Goal: Task Accomplishment & Management: Use online tool/utility

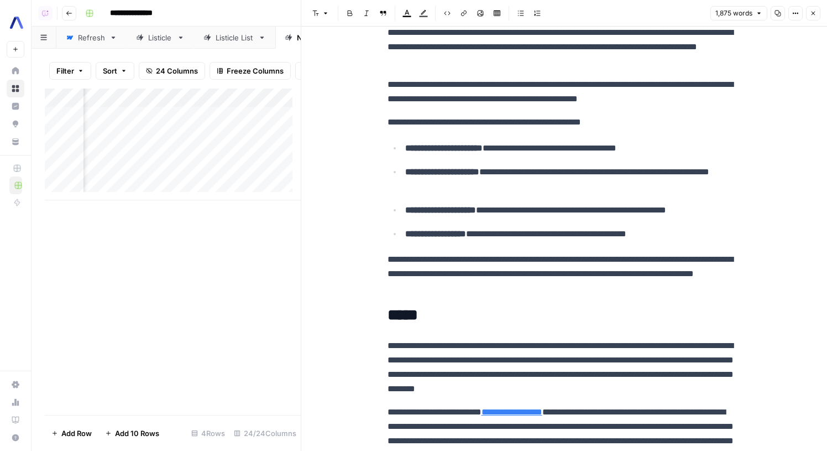
scroll to position [0, 1806]
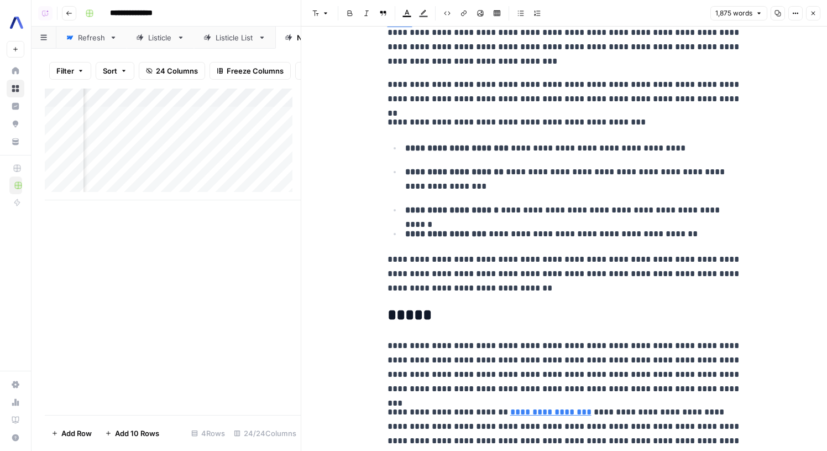
click at [193, 156] on div "Add Column" at bounding box center [173, 144] width 256 height 112
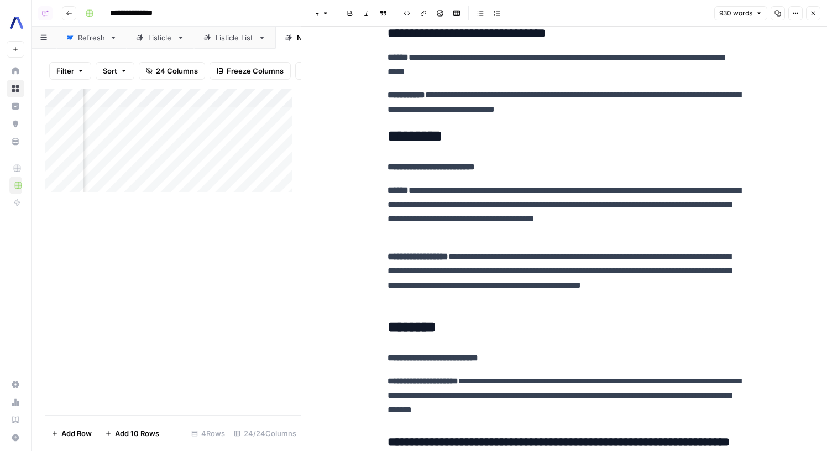
scroll to position [0, 927]
click at [264, 101] on div "Add Column" at bounding box center [173, 144] width 256 height 112
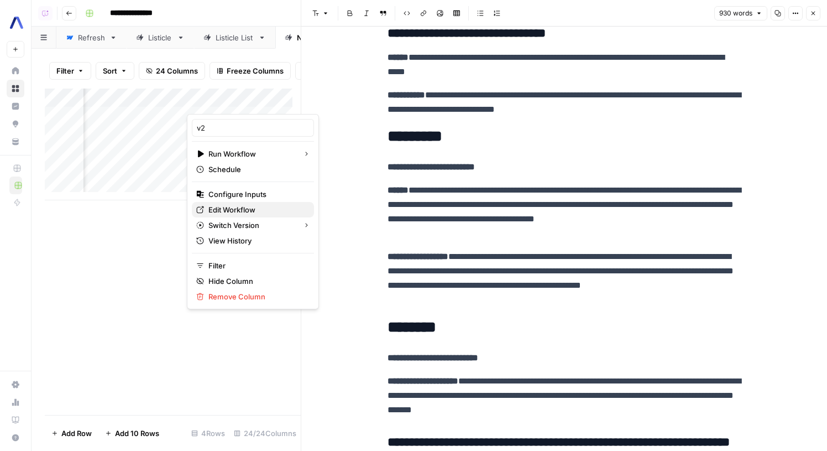
click at [240, 204] on span "Edit Workflow" at bounding box center [256, 209] width 97 height 11
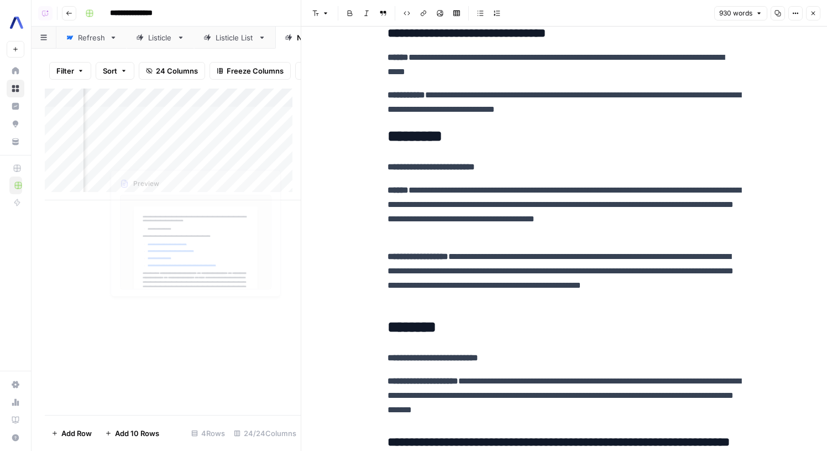
scroll to position [0, 1115]
click at [813, 10] on icon "button" at bounding box center [813, 13] width 7 height 7
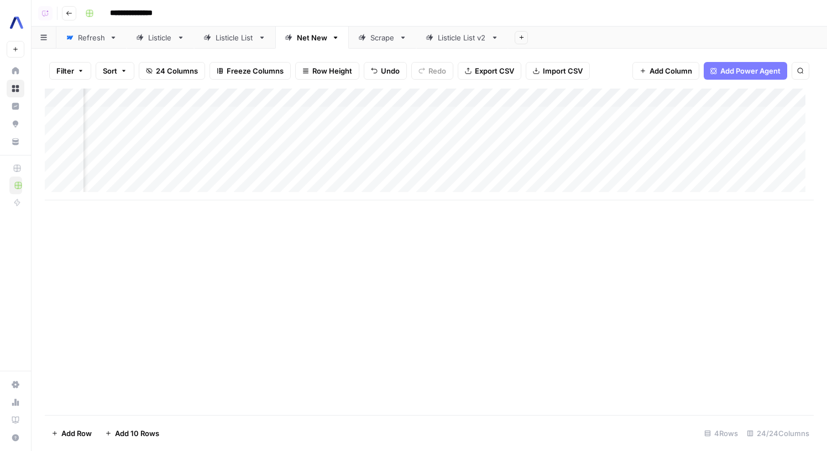
scroll to position [0, 1971]
click at [215, 100] on div "Add Column" at bounding box center [429, 144] width 769 height 112
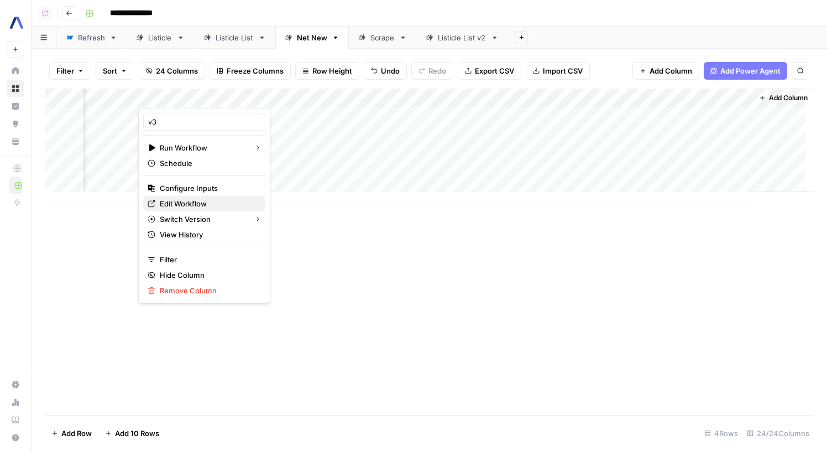
click at [177, 207] on span "Edit Workflow" at bounding box center [208, 203] width 97 height 11
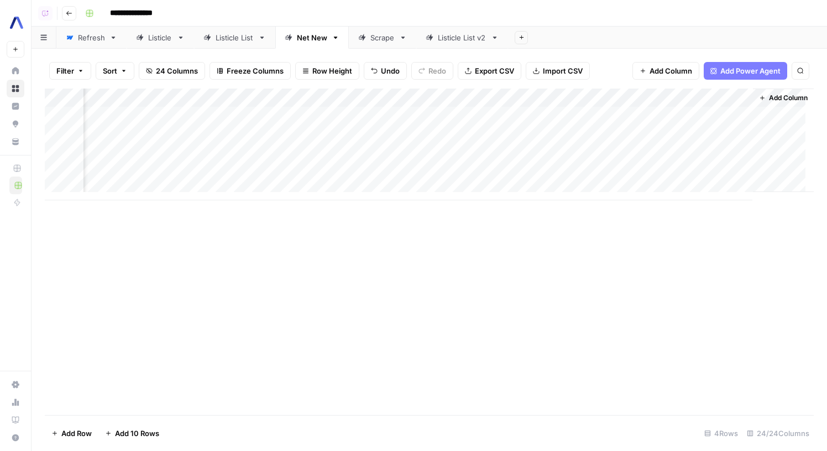
click at [757, 93] on button "Add Column" at bounding box center [783, 98] width 57 height 14
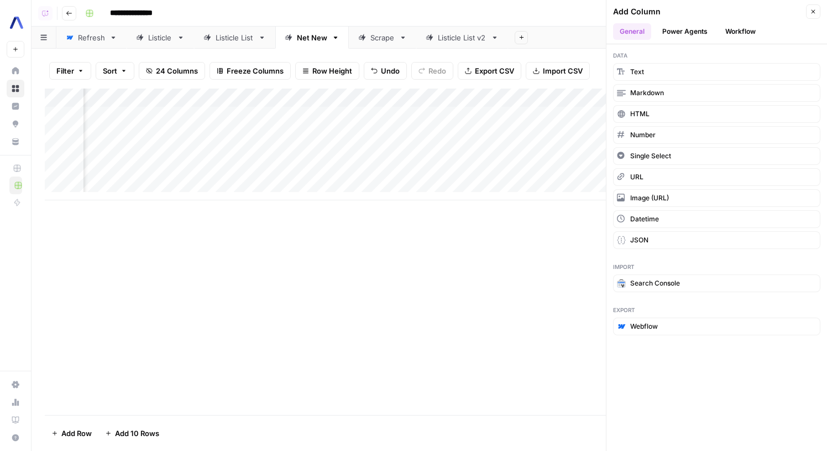
click at [735, 31] on button "Workflow" at bounding box center [741, 31] width 44 height 17
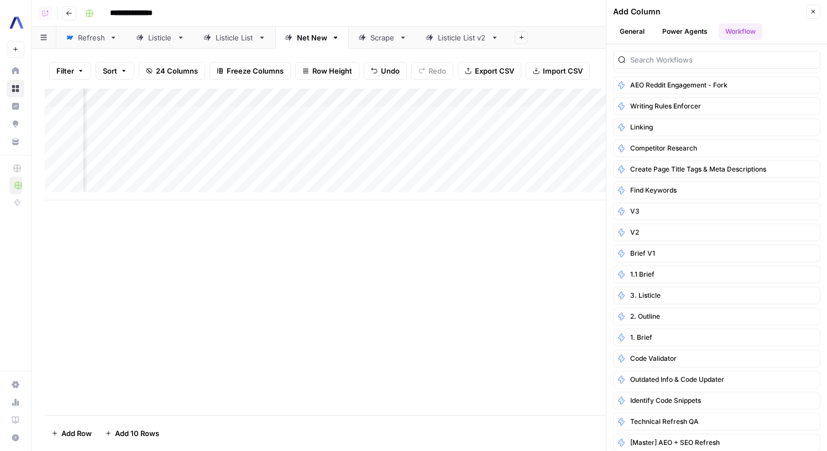
scroll to position [127, 0]
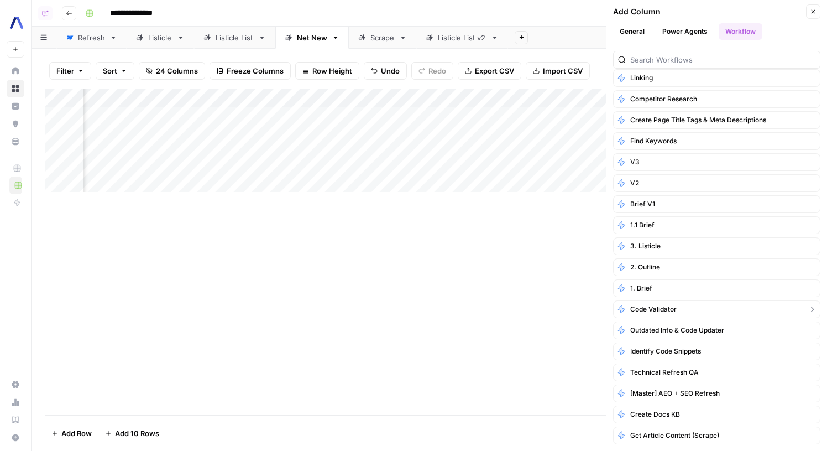
click at [714, 313] on button "Code validator" at bounding box center [716, 309] width 207 height 18
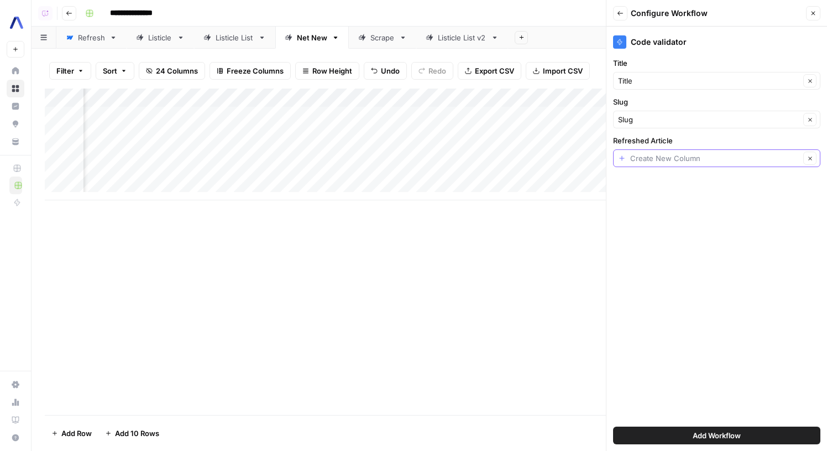
click at [682, 158] on input "Refreshed Article" at bounding box center [715, 158] width 170 height 11
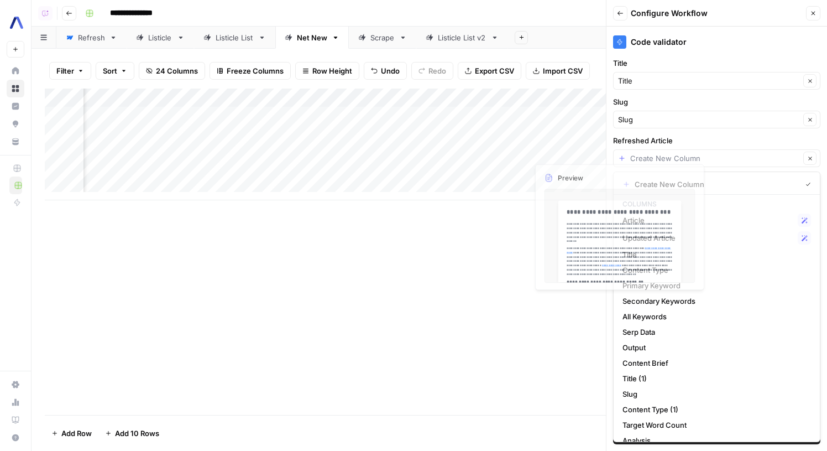
scroll to position [0, 2130]
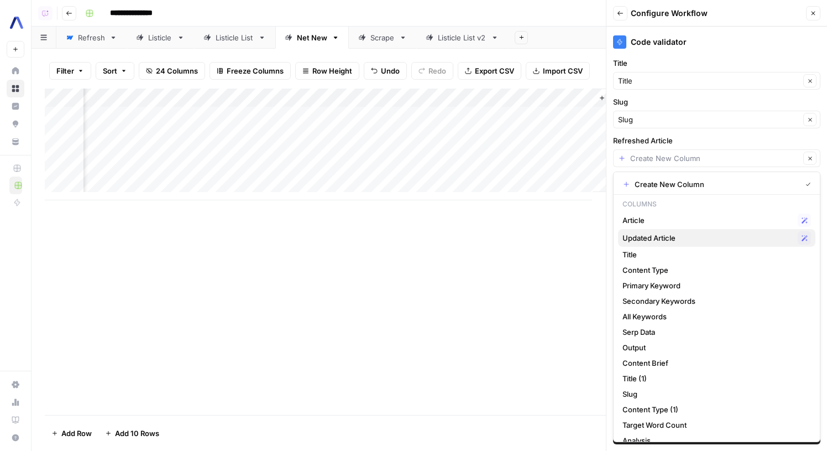
click at [677, 238] on span "Updated Article" at bounding box center [707, 237] width 171 height 11
type input "Updated Article"
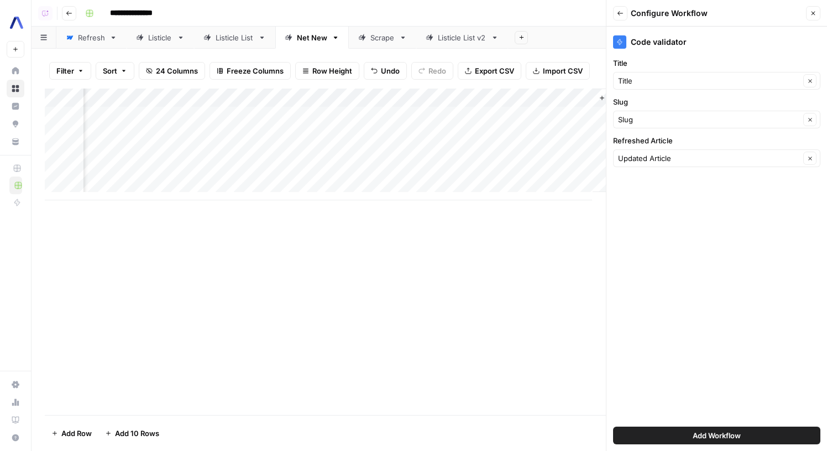
click at [742, 431] on button "Add Workflow" at bounding box center [716, 435] width 207 height 18
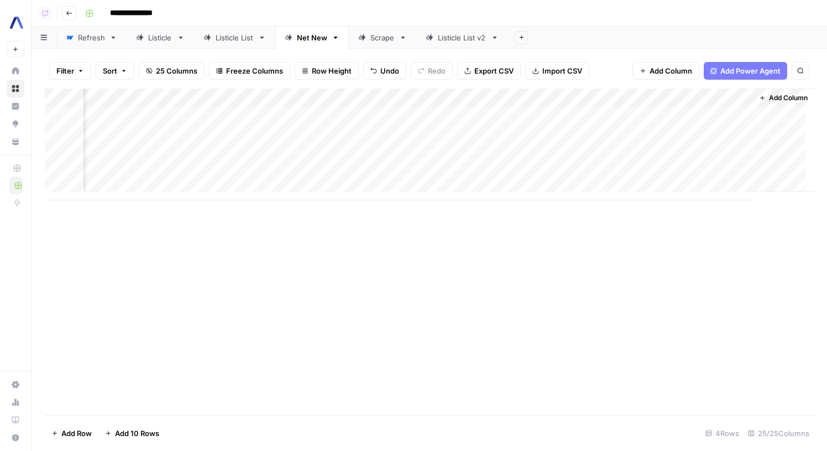
scroll to position [0, 2074]
drag, startPoint x: 697, startPoint y: 98, endPoint x: 710, endPoint y: 95, distance: 13.1
click at [710, 95] on div "Add Column" at bounding box center [429, 144] width 769 height 112
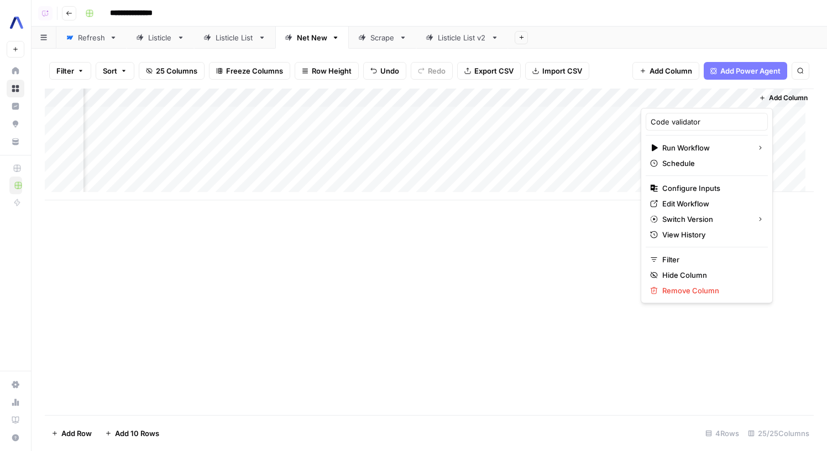
click at [682, 101] on div at bounding box center [692, 97] width 103 height 22
click at [665, 38] on div "Add Sheet" at bounding box center [667, 38] width 319 height 22
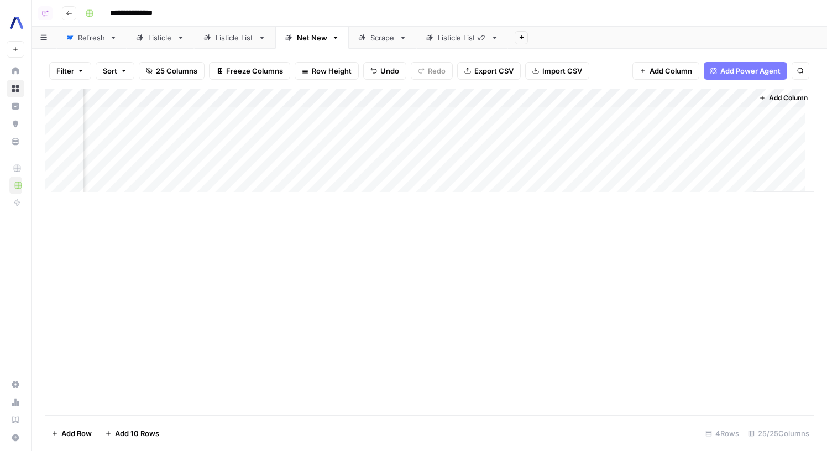
click at [722, 100] on div "Add Column" at bounding box center [429, 144] width 769 height 112
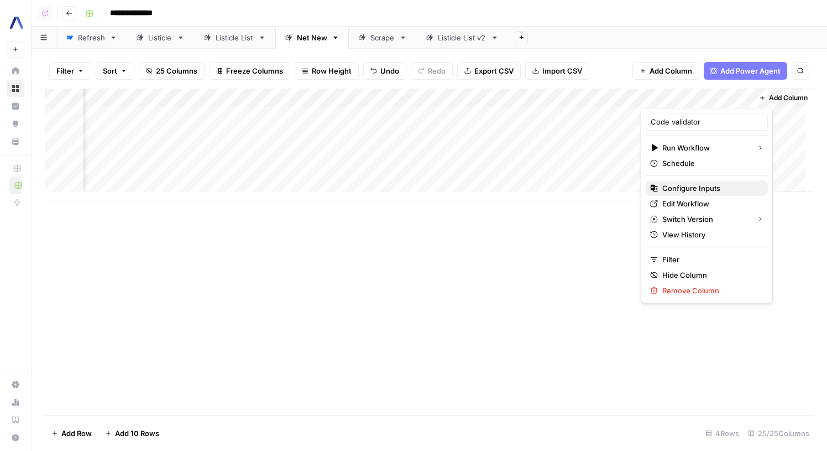
click at [734, 191] on span "Configure Inputs" at bounding box center [710, 187] width 97 height 11
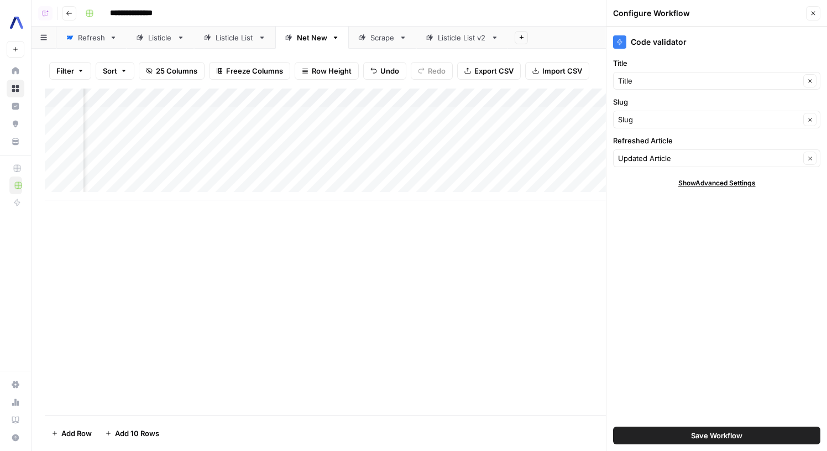
click at [813, 7] on button "Close" at bounding box center [813, 13] width 14 height 14
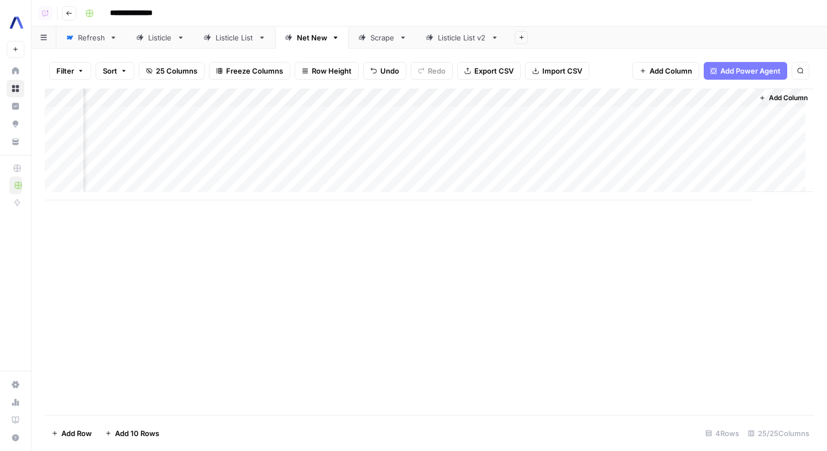
click at [784, 93] on span "Add Column" at bounding box center [788, 98] width 39 height 10
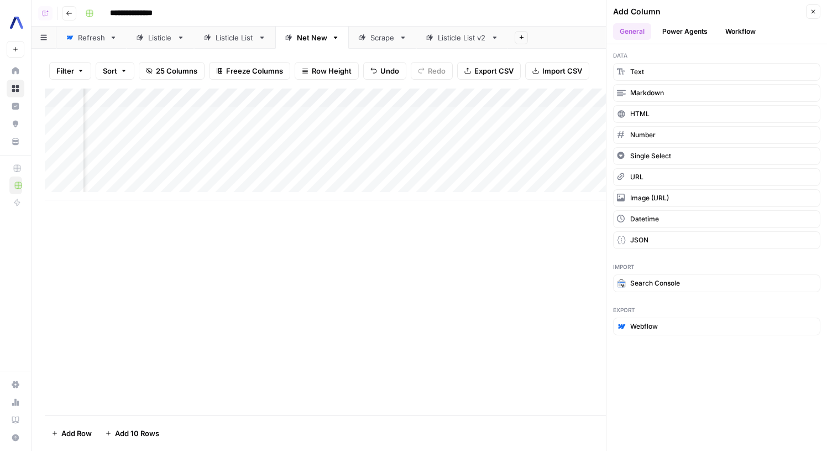
click at [807, 11] on button "Close" at bounding box center [813, 11] width 14 height 14
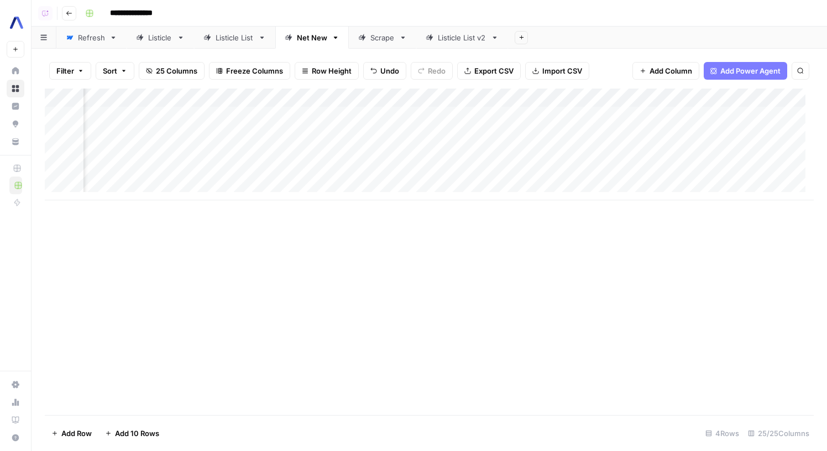
scroll to position [0, 1018]
click at [284, 151] on div "Add Column" at bounding box center [429, 144] width 769 height 112
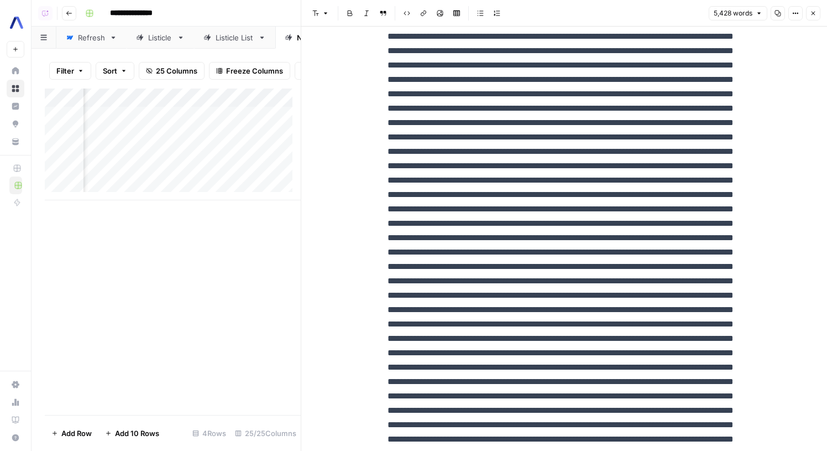
scroll to position [0, 1239]
click at [167, 163] on div "Add Column" at bounding box center [173, 144] width 256 height 112
click at [166, 159] on div "Add Column" at bounding box center [173, 144] width 256 height 112
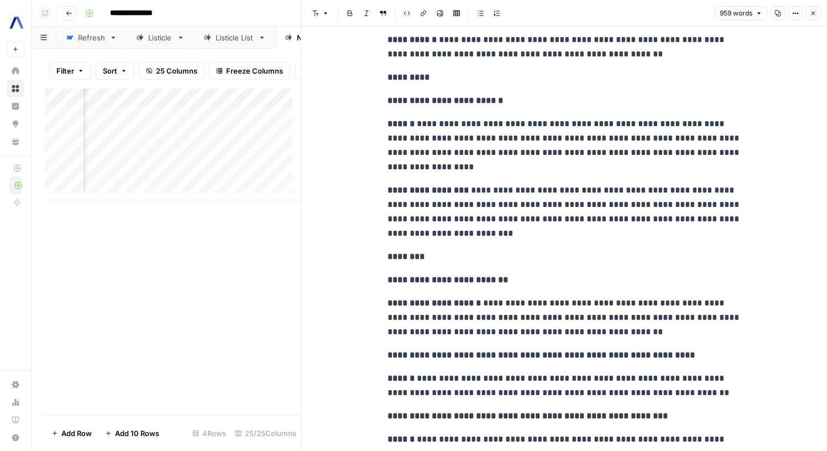
scroll to position [1824, 0]
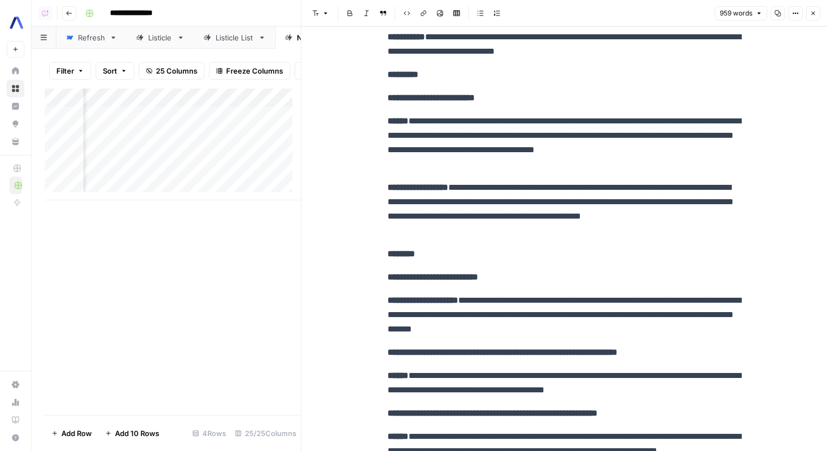
click at [161, 139] on div "Add Column" at bounding box center [173, 144] width 256 height 112
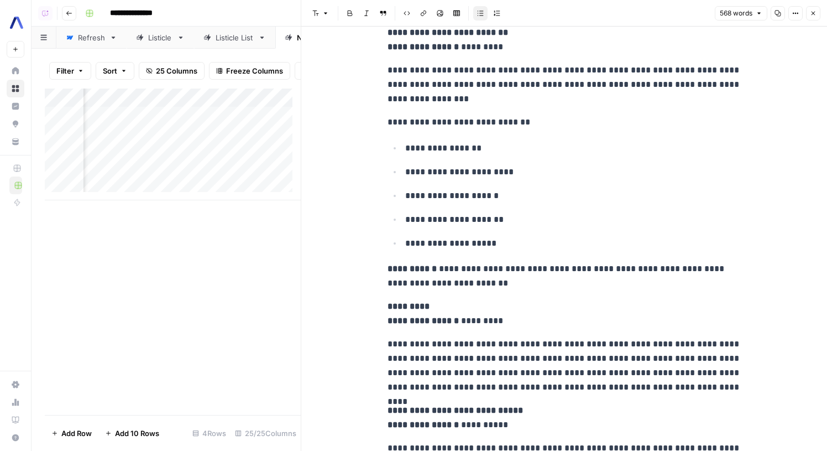
scroll to position [1048, 0]
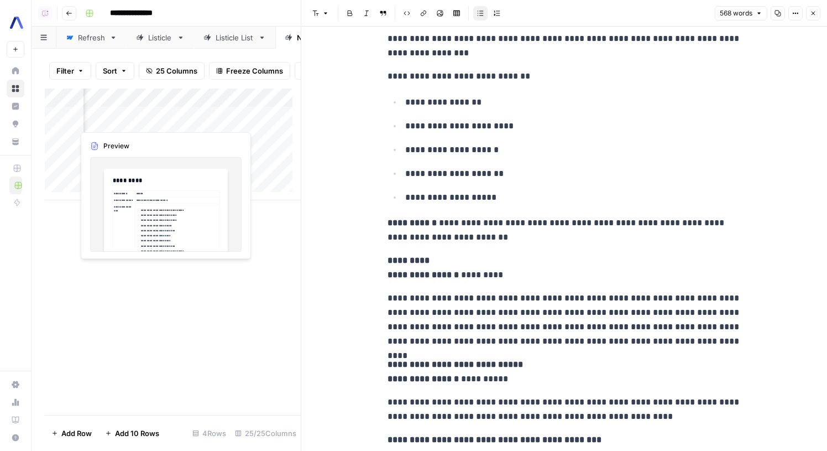
click at [161, 118] on div "Add Column" at bounding box center [173, 144] width 256 height 112
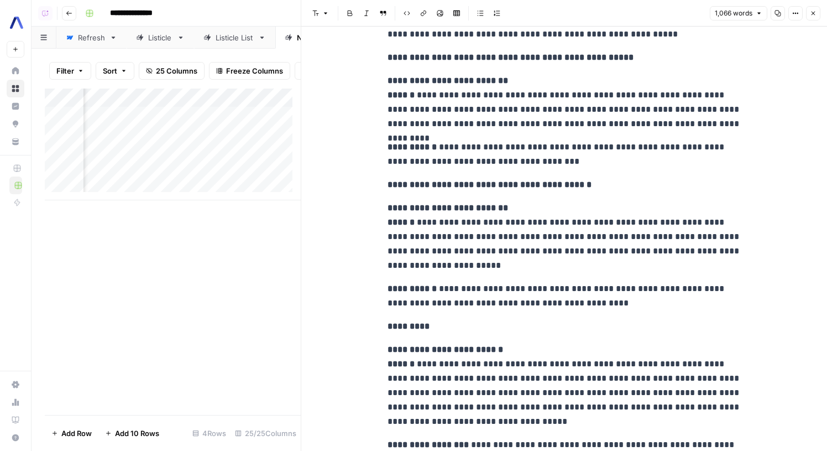
scroll to position [1822, 0]
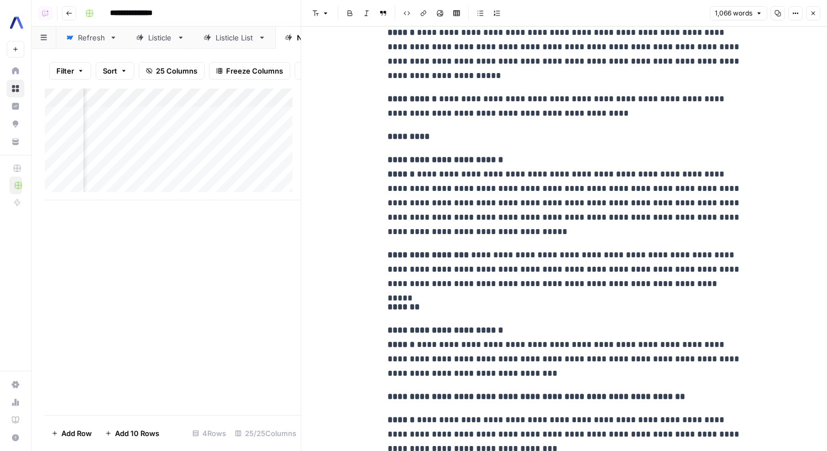
click at [169, 40] on div "Listicle" at bounding box center [160, 37] width 24 height 11
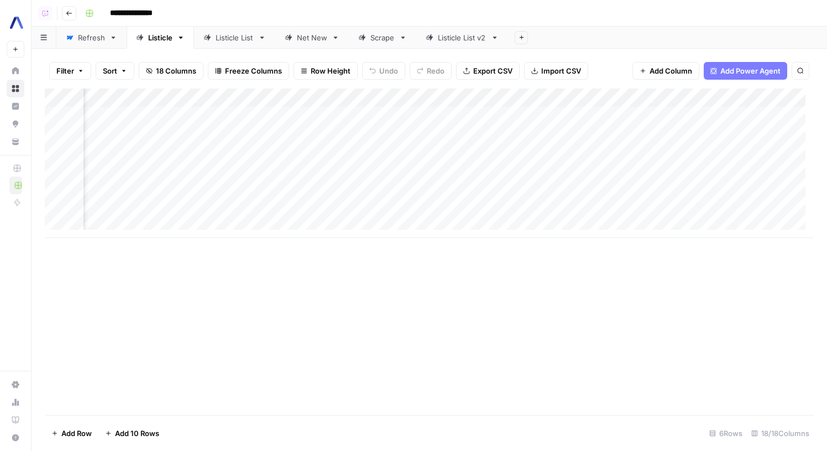
scroll to position [0, 796]
click at [430, 112] on div "Add Column" at bounding box center [429, 162] width 769 height 149
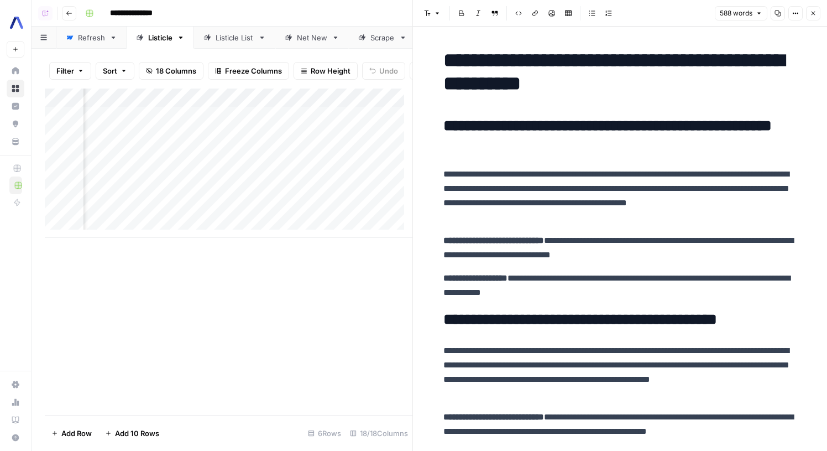
click at [292, 196] on div "Add Column" at bounding box center [229, 162] width 368 height 149
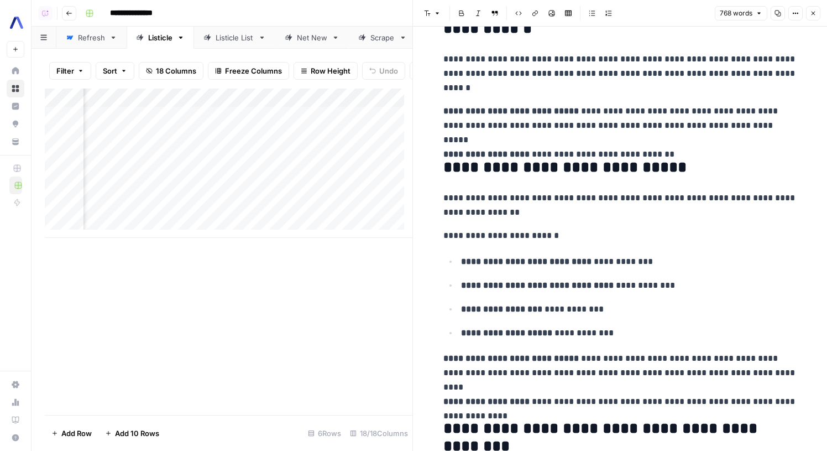
scroll to position [0, 1139]
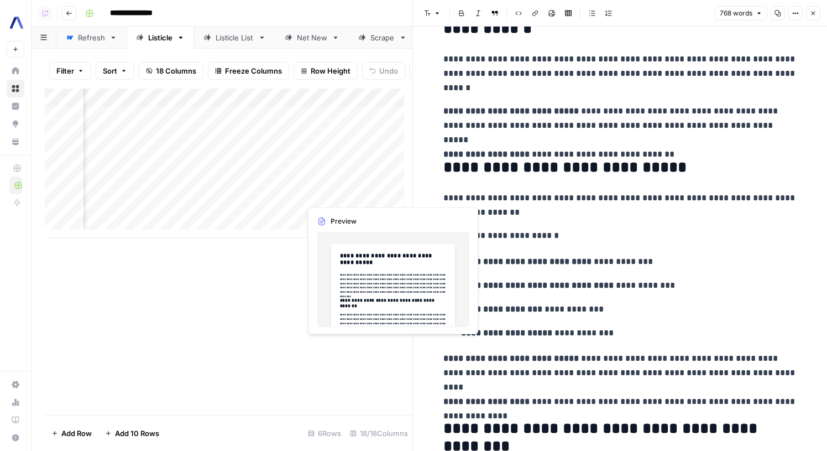
click at [384, 198] on div "Add Column" at bounding box center [229, 162] width 368 height 149
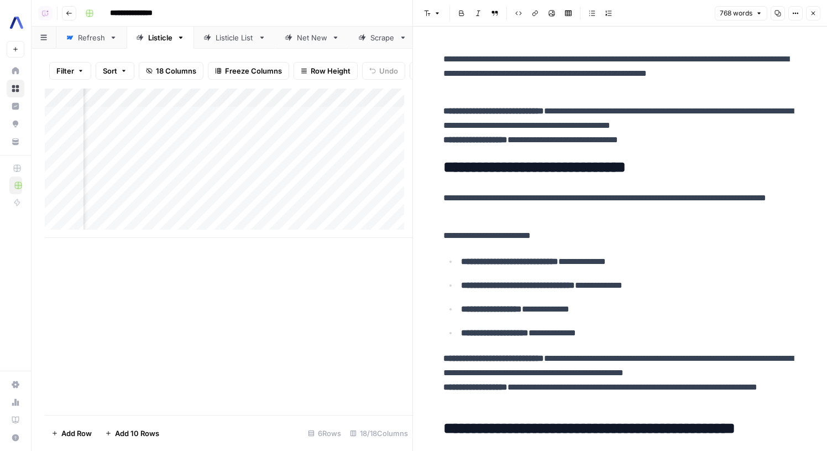
click at [386, 197] on div "Add Column" at bounding box center [229, 162] width 368 height 149
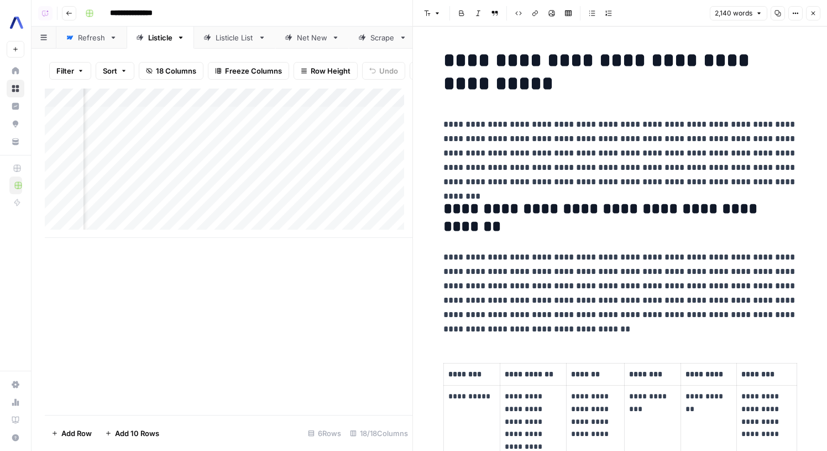
click at [443, 257] on p "**********" at bounding box center [620, 293] width 354 height 86
drag, startPoint x: 442, startPoint y: 257, endPoint x: 527, endPoint y: 329, distance: 111.3
click at [527, 332] on p "**********" at bounding box center [620, 293] width 354 height 86
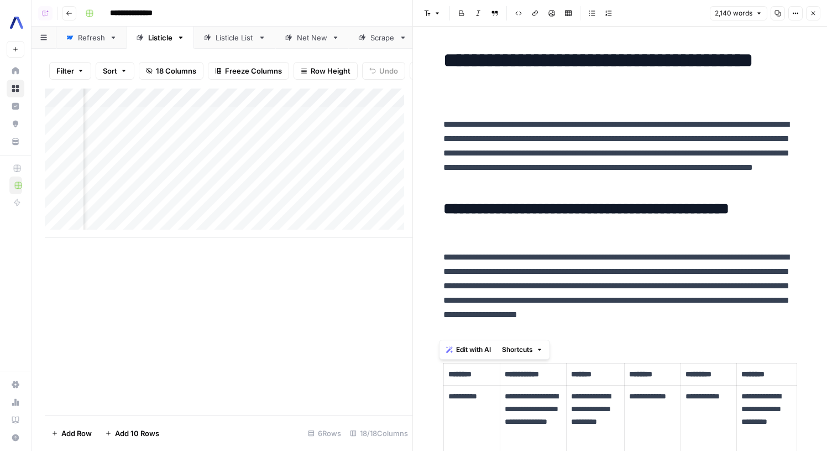
scroll to position [0, 779]
click at [341, 99] on div "Add Column" at bounding box center [229, 162] width 368 height 149
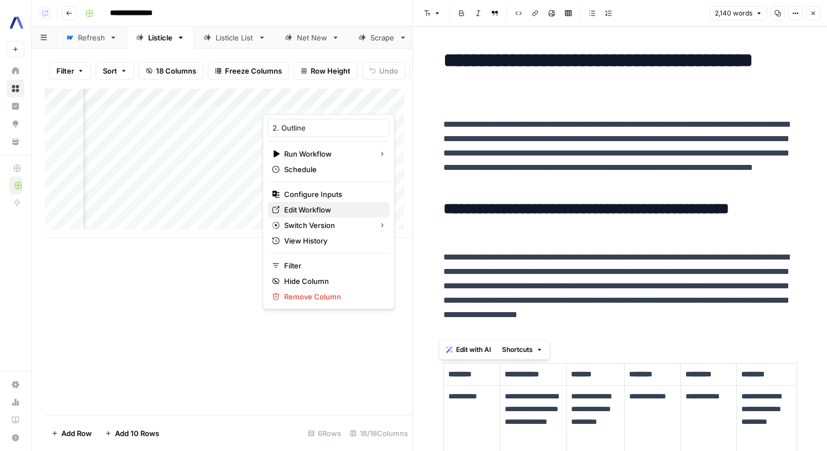
click at [328, 205] on span "Edit Workflow" at bounding box center [332, 209] width 97 height 11
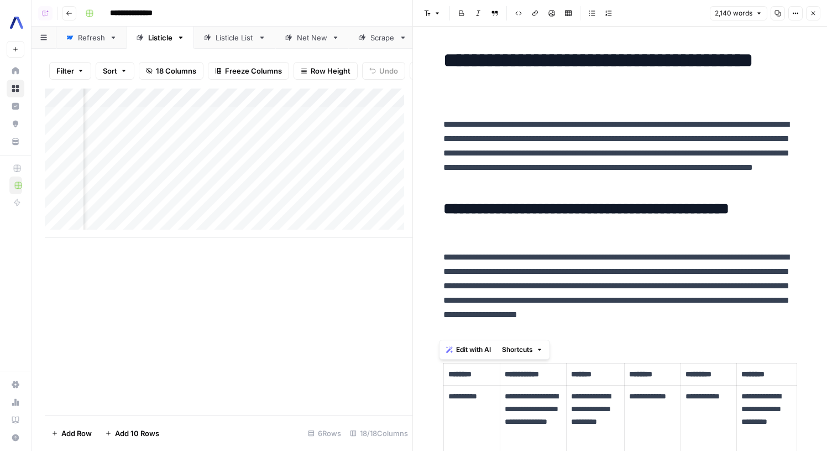
click at [355, 193] on div "Add Column" at bounding box center [229, 162] width 368 height 149
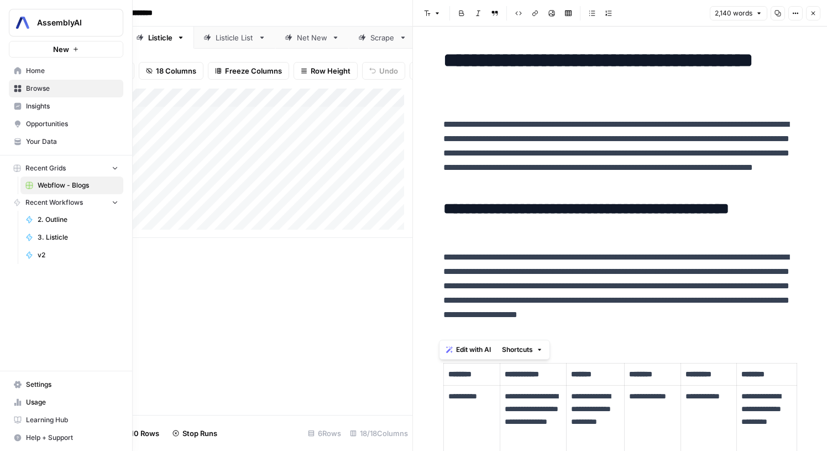
click at [44, 83] on link "Browse" at bounding box center [66, 89] width 114 height 18
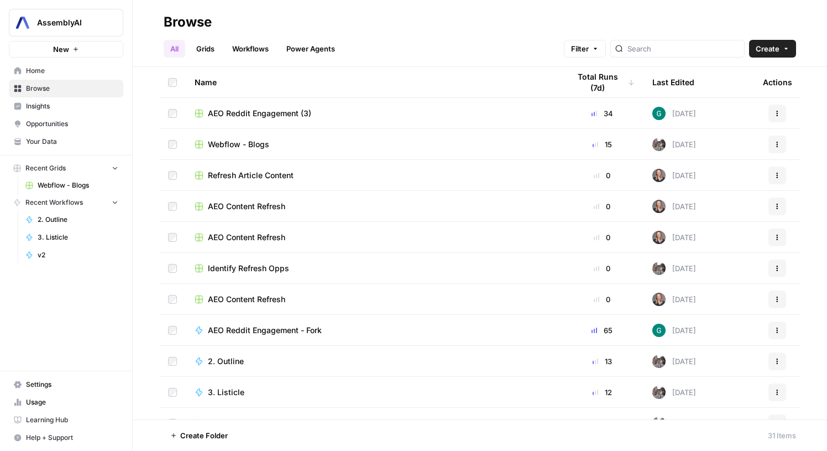
click at [92, 184] on span "Webflow - Blogs" at bounding box center [78, 185] width 81 height 10
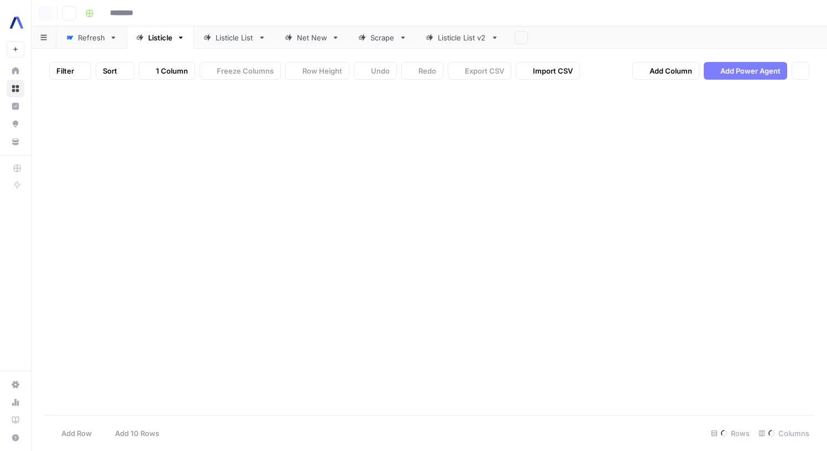
type input "**********"
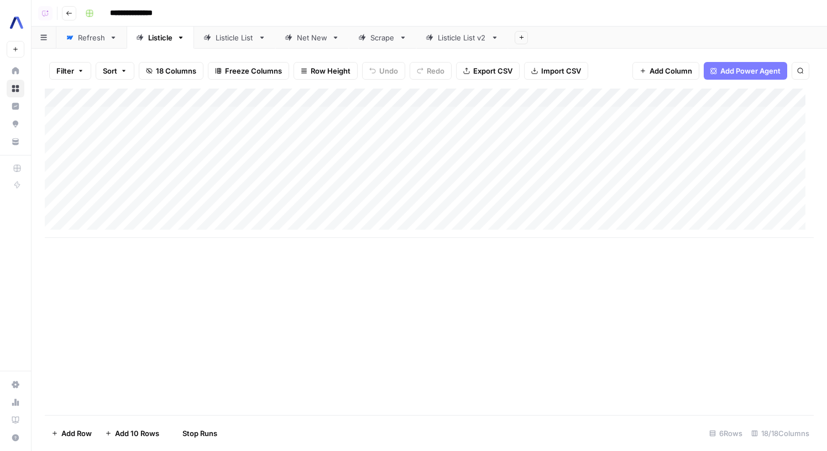
click at [93, 38] on div "Refresh" at bounding box center [91, 37] width 27 height 11
click at [463, 98] on div "Add Column" at bounding box center [429, 252] width 769 height 329
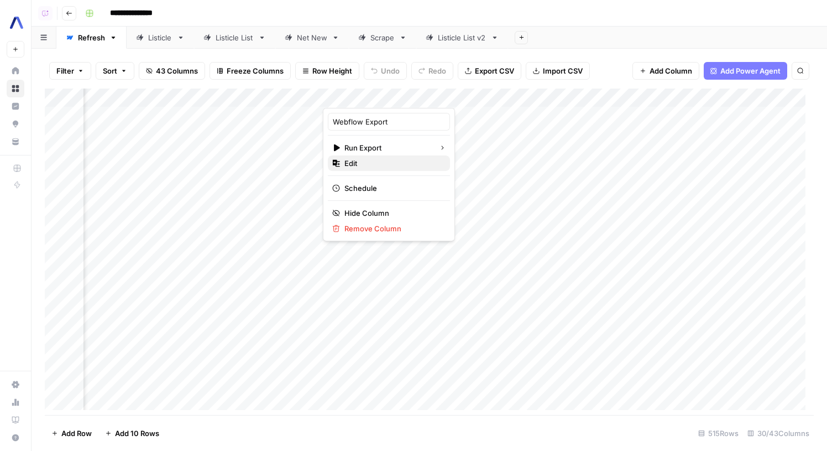
click at [381, 158] on span "Edit" at bounding box center [392, 163] width 97 height 11
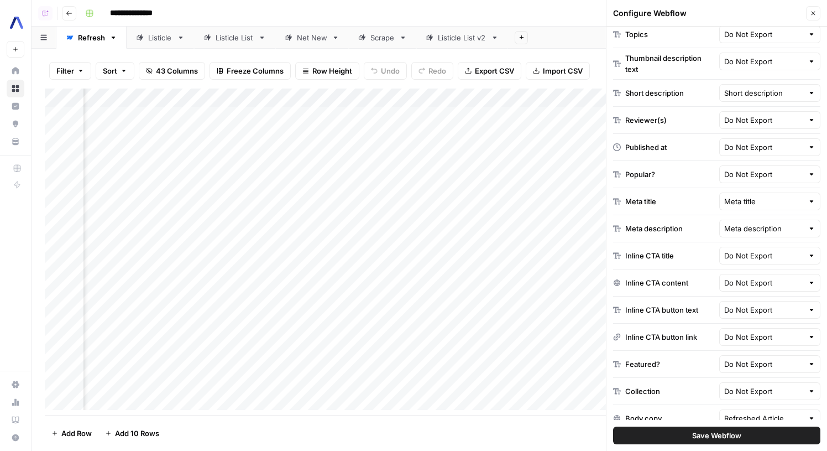
scroll to position [522, 0]
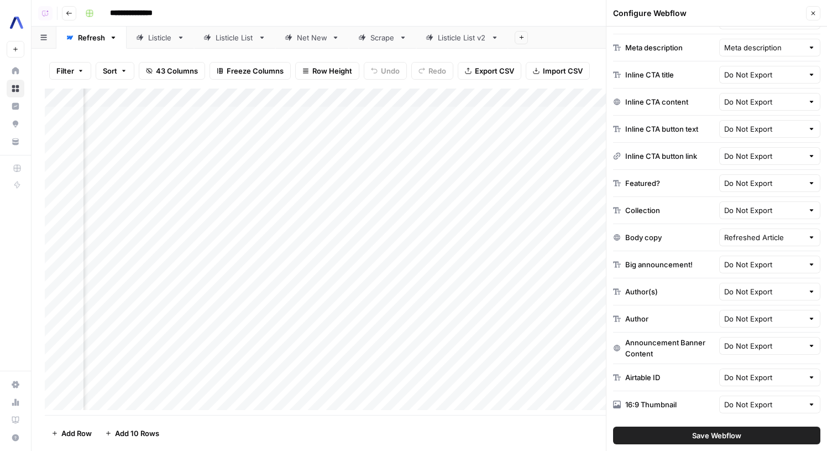
click at [811, 18] on button "Close" at bounding box center [813, 13] width 14 height 14
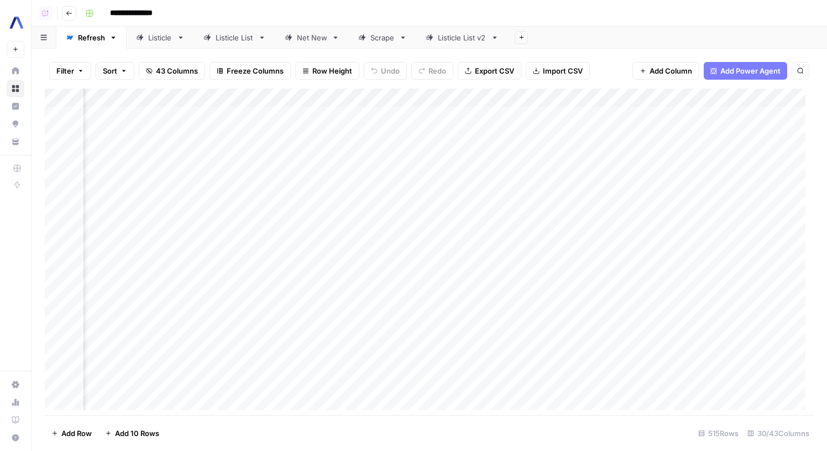
click at [291, 40] on icon at bounding box center [289, 38] width 8 height 8
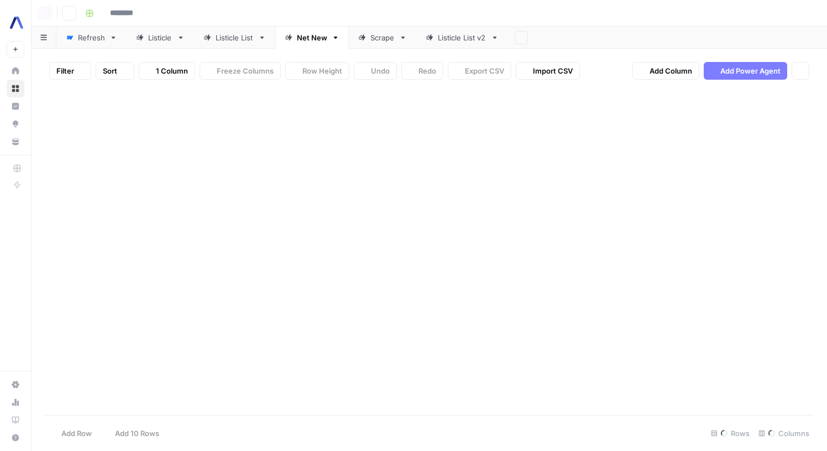
type input "**********"
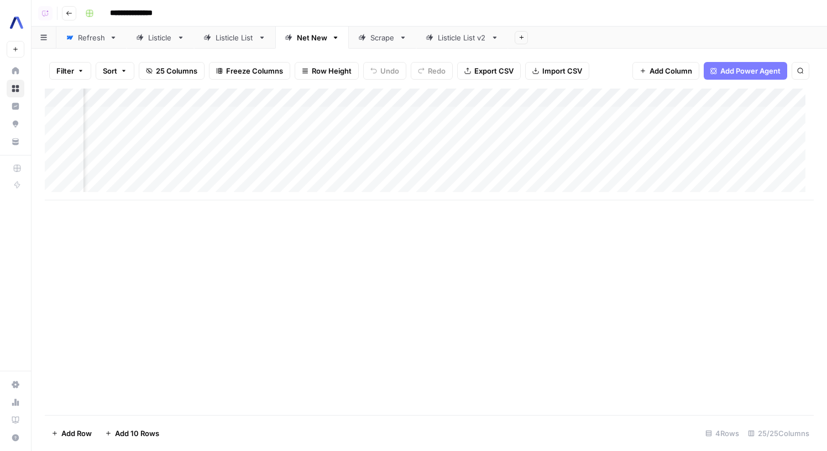
scroll to position [0, 2074]
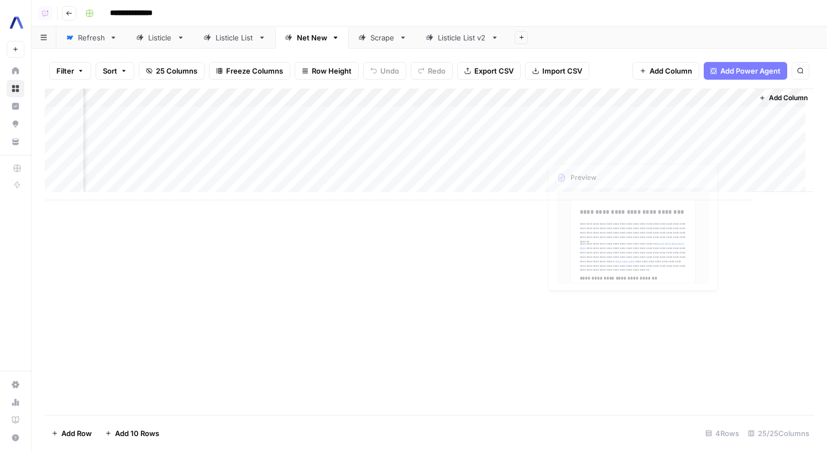
click at [769, 93] on span "Add Column" at bounding box center [788, 98] width 39 height 10
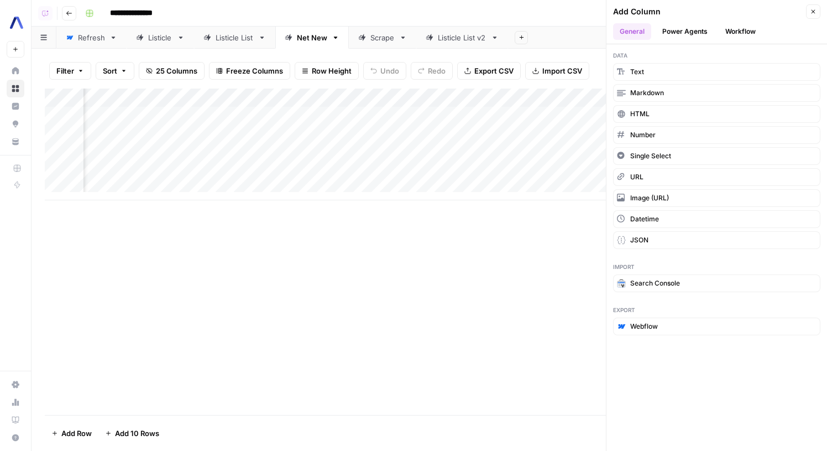
click at [749, 32] on button "Workflow" at bounding box center [741, 31] width 44 height 17
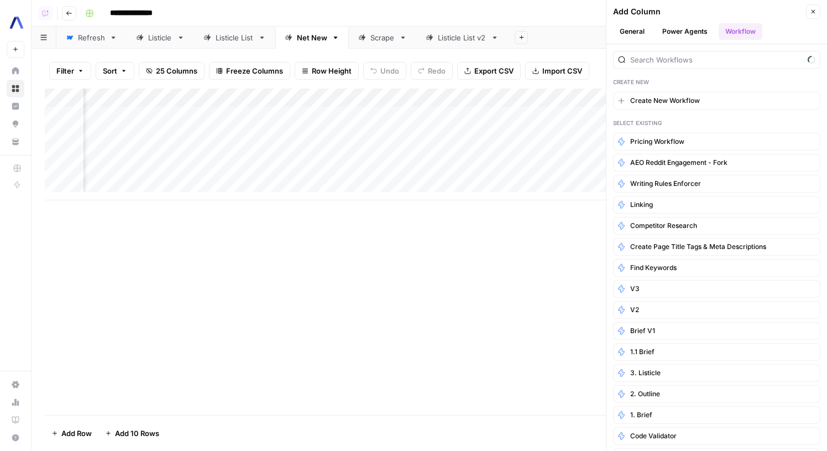
click at [625, 24] on button "General" at bounding box center [632, 31] width 38 height 17
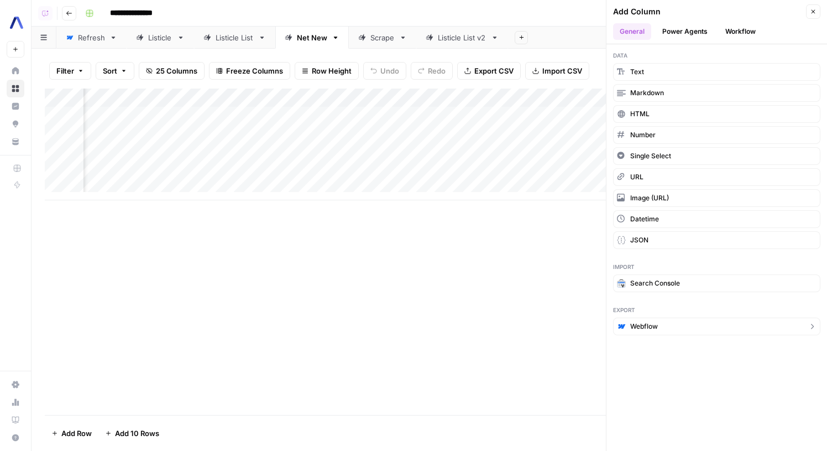
click at [667, 320] on button "Webflow" at bounding box center [716, 326] width 207 height 18
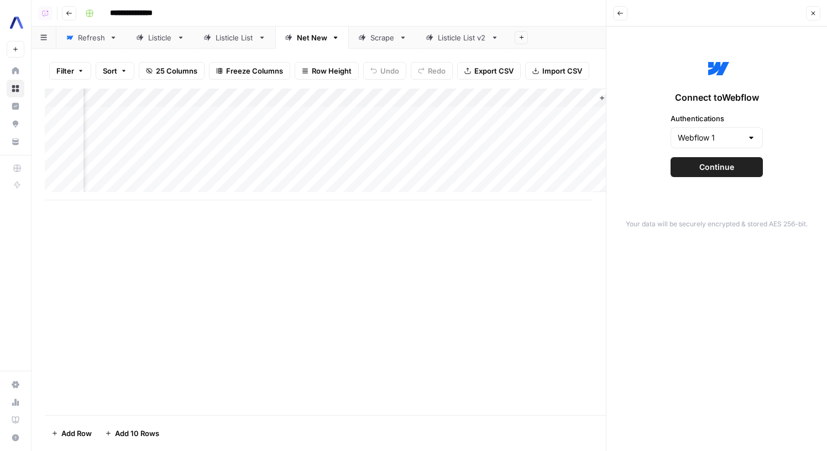
scroll to position [0, 2233]
click at [704, 163] on span "Continue" at bounding box center [716, 166] width 35 height 11
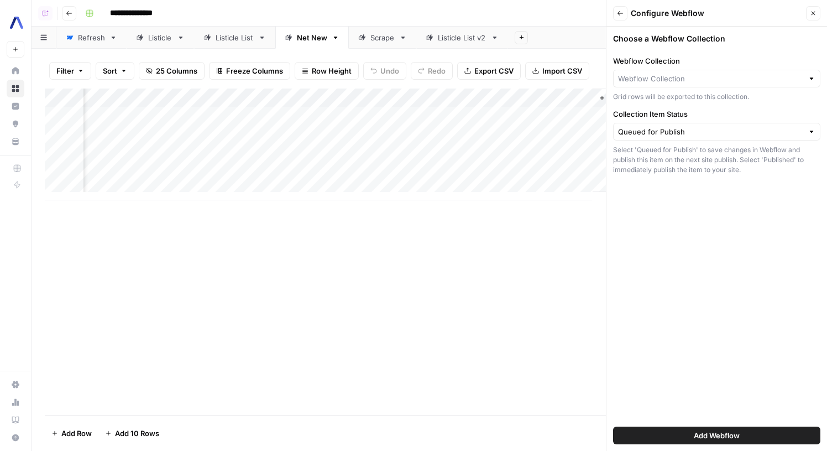
click at [541, 132] on div "Add Column" at bounding box center [429, 144] width 769 height 112
click at [668, 78] on input "Webflow Collection" at bounding box center [710, 78] width 185 height 11
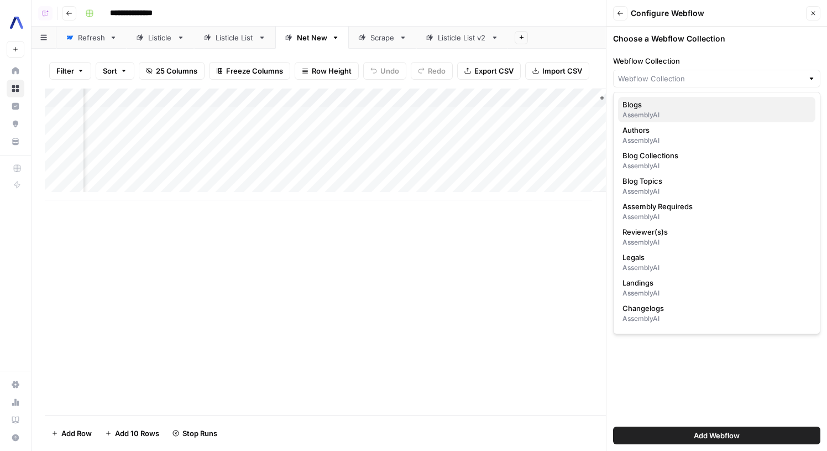
click at [665, 105] on span "Blogs" at bounding box center [714, 104] width 184 height 11
type input "Blogs"
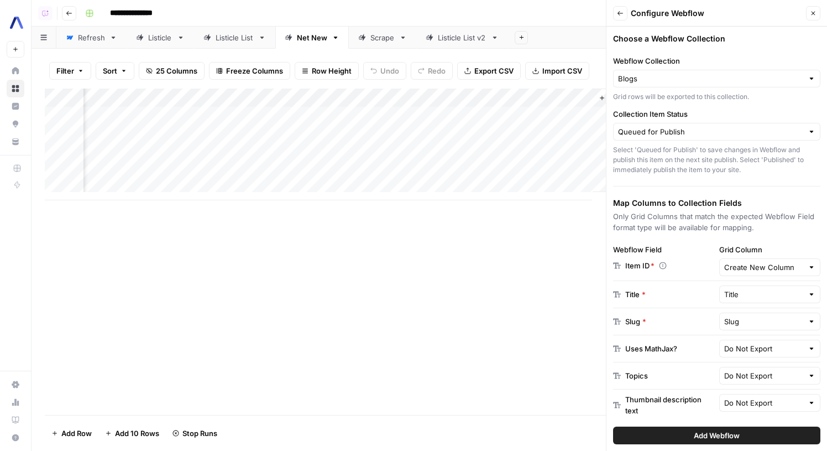
click at [813, 17] on button "Close" at bounding box center [813, 13] width 14 height 14
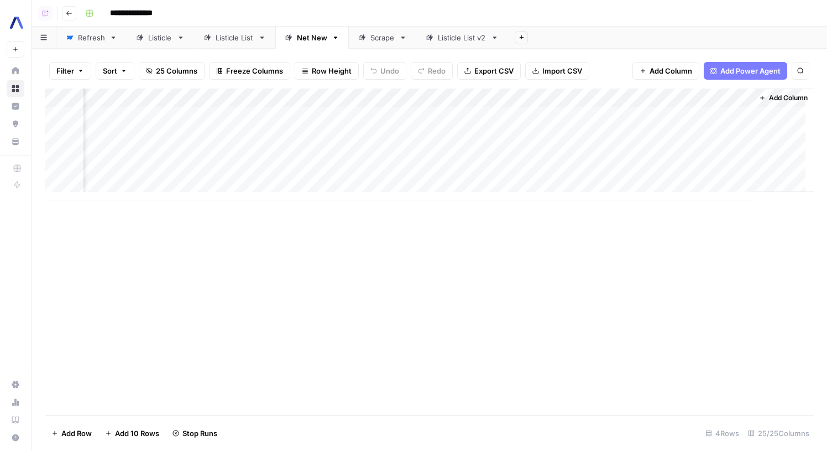
click at [723, 100] on div "Add Column" at bounding box center [429, 144] width 769 height 112
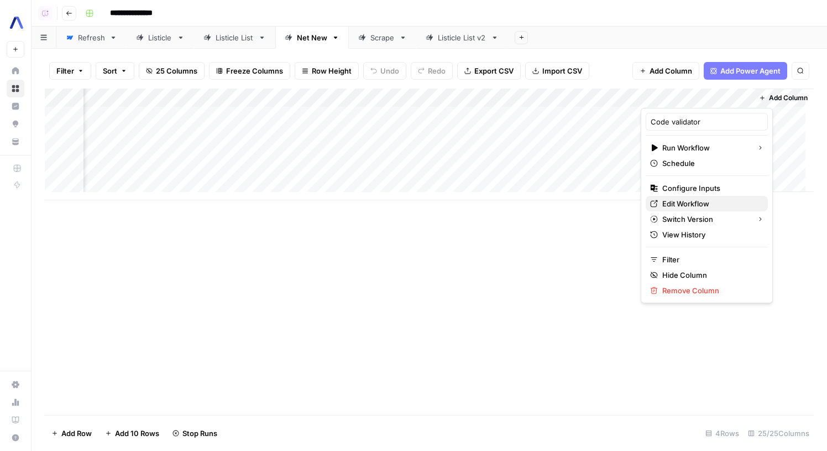
click at [681, 206] on span "Edit Workflow" at bounding box center [710, 203] width 97 height 11
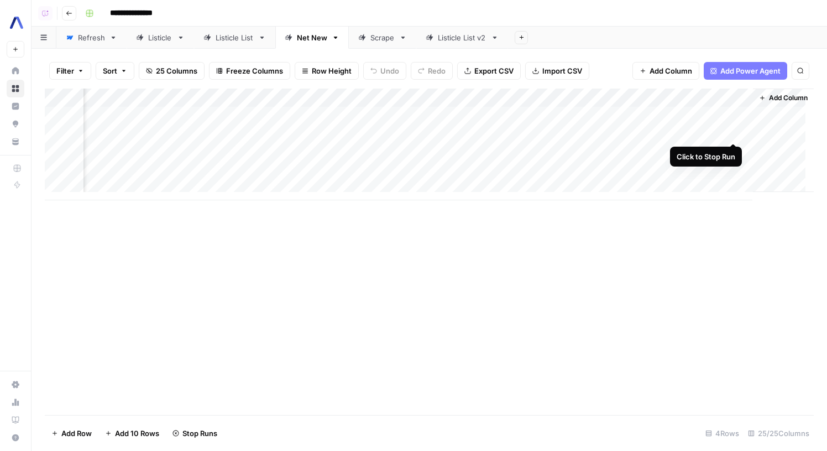
click at [730, 128] on div "Add Column" at bounding box center [429, 144] width 769 height 112
click at [757, 96] on button "Add Column" at bounding box center [783, 98] width 57 height 14
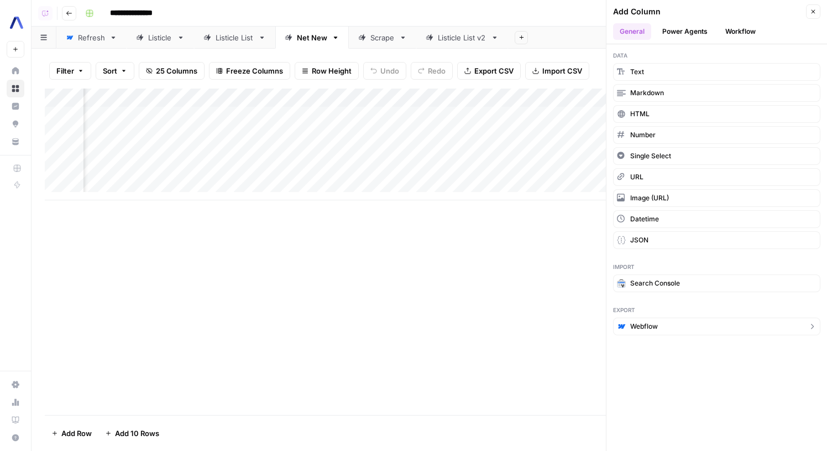
click at [667, 323] on button "Webflow" at bounding box center [716, 326] width 207 height 18
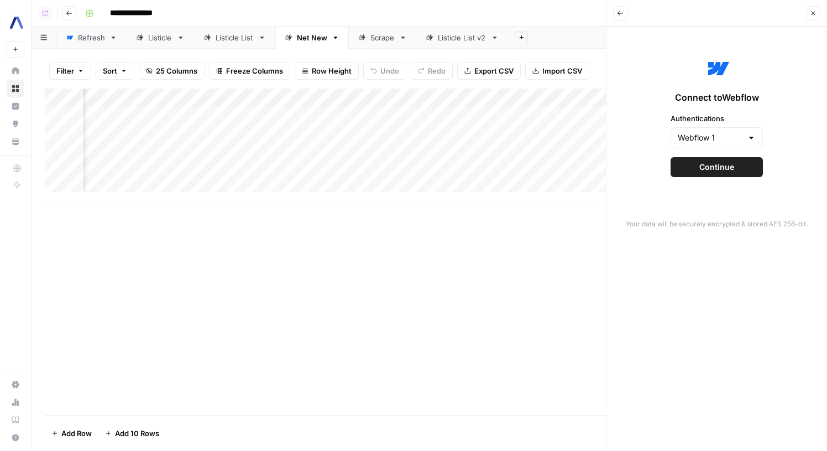
click at [692, 156] on div "Connect to Webflow Authentications Webflow 1 Continue" at bounding box center [716, 116] width 207 height 166
click at [692, 159] on button "Continue" at bounding box center [717, 167] width 92 height 20
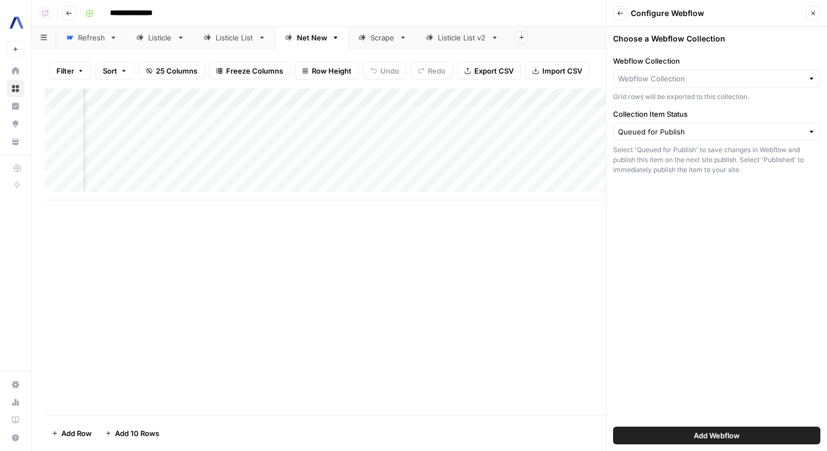
click at [694, 86] on div at bounding box center [716, 79] width 207 height 18
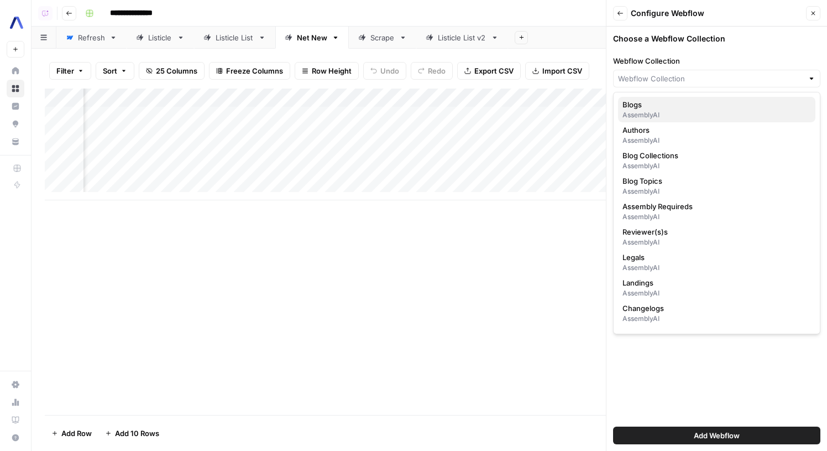
click at [677, 110] on div "AssemblyAI" at bounding box center [716, 115] width 189 height 10
type input "Blogs"
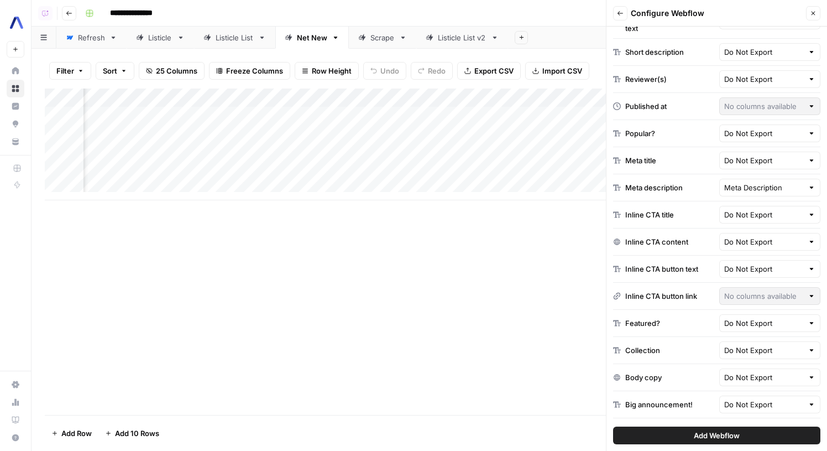
scroll to position [367, 0]
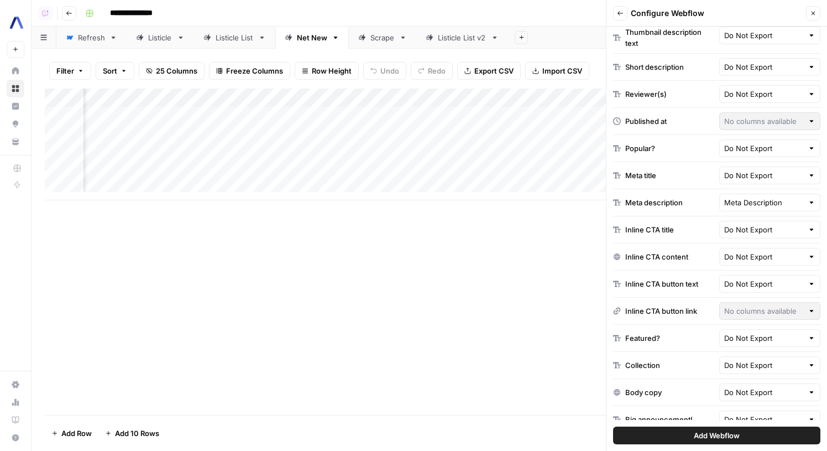
click at [752, 183] on div "Do Not Export" at bounding box center [770, 175] width 102 height 18
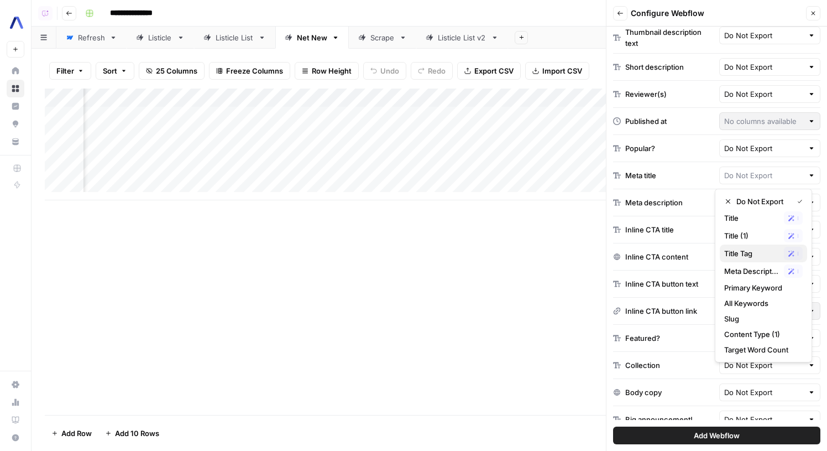
click at [751, 254] on span "Title Tag" at bounding box center [751, 253] width 55 height 11
type input "Title Tag"
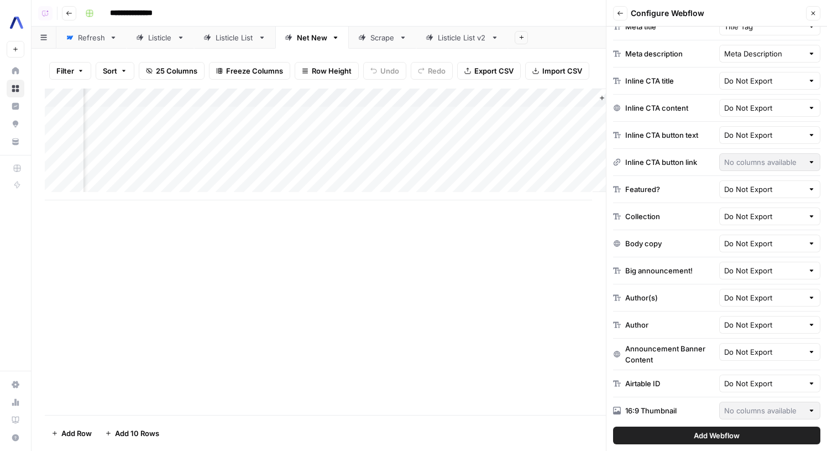
scroll to position [520, 0]
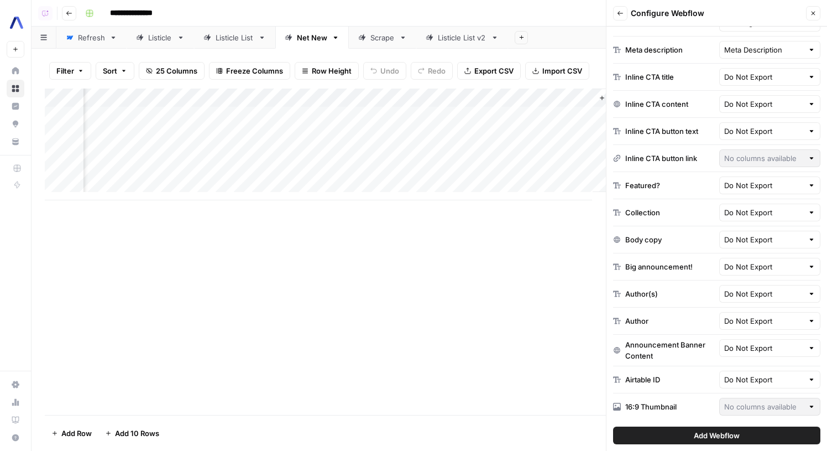
click at [741, 249] on div "Body copy Do Not Export" at bounding box center [716, 239] width 207 height 27
click at [741, 248] on div "Do Not Export" at bounding box center [770, 240] width 102 height 18
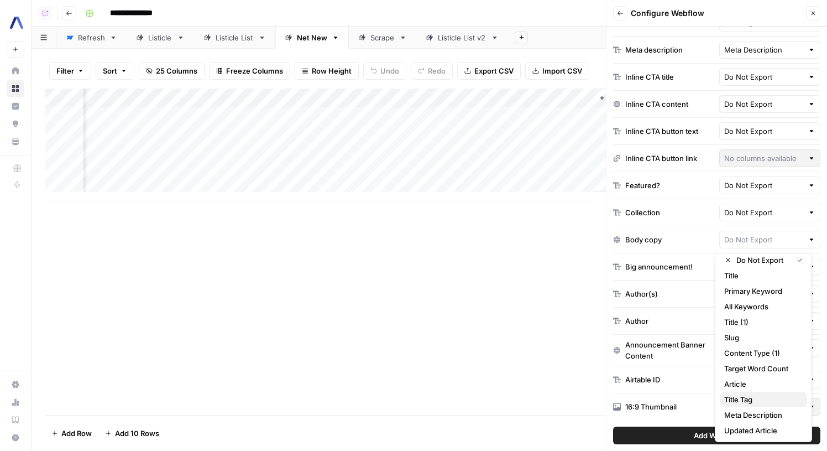
scroll to position [7, 0]
click at [764, 425] on span "Updated Article" at bounding box center [761, 428] width 74 height 11
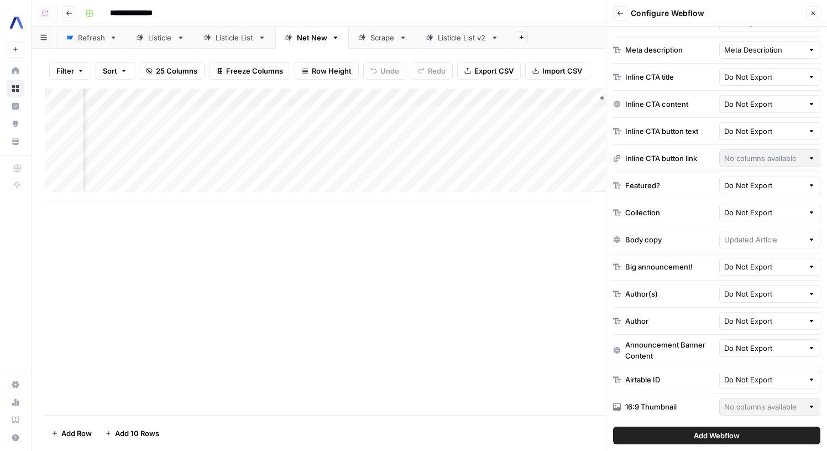
type input "Updated Article"
click at [732, 434] on span "Add Webflow" at bounding box center [717, 435] width 46 height 11
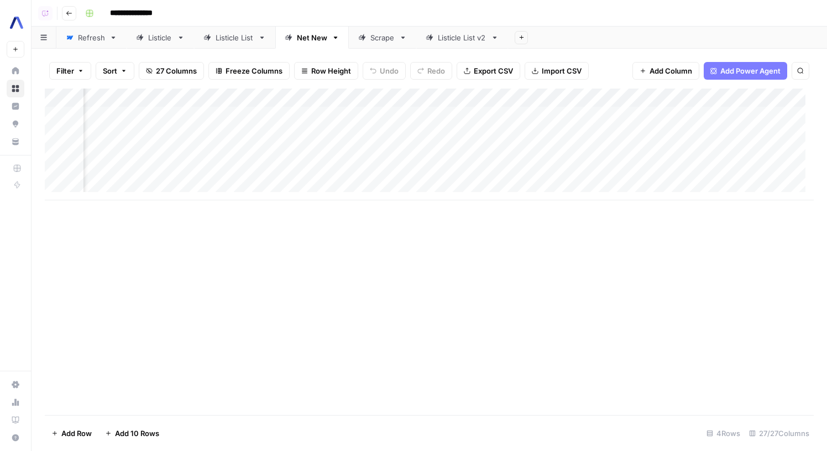
scroll to position [0, 878]
click at [307, 112] on div "Add Column" at bounding box center [429, 144] width 769 height 112
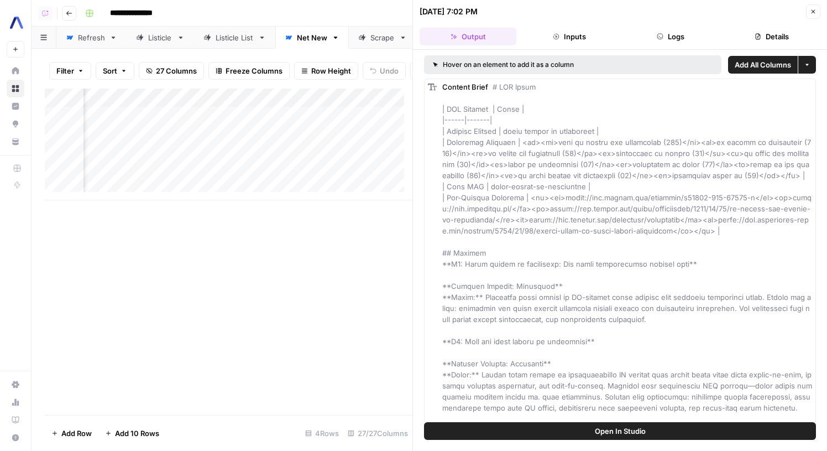
click at [167, 41] on div "Listicle" at bounding box center [160, 37] width 24 height 11
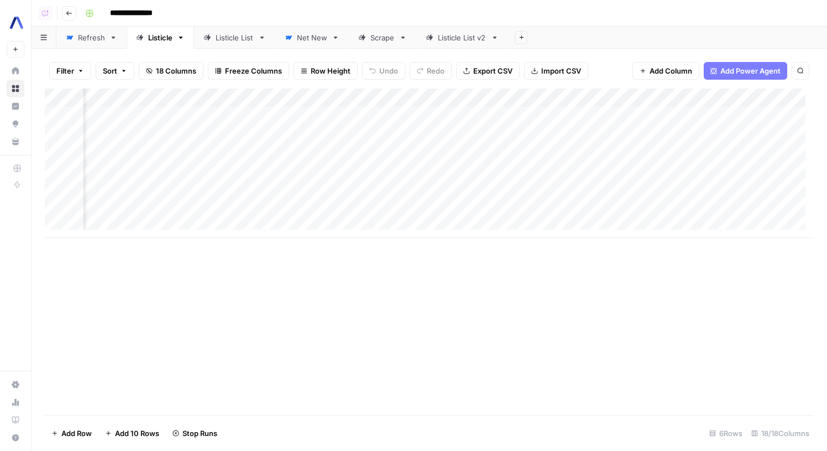
scroll to position [0, 658]
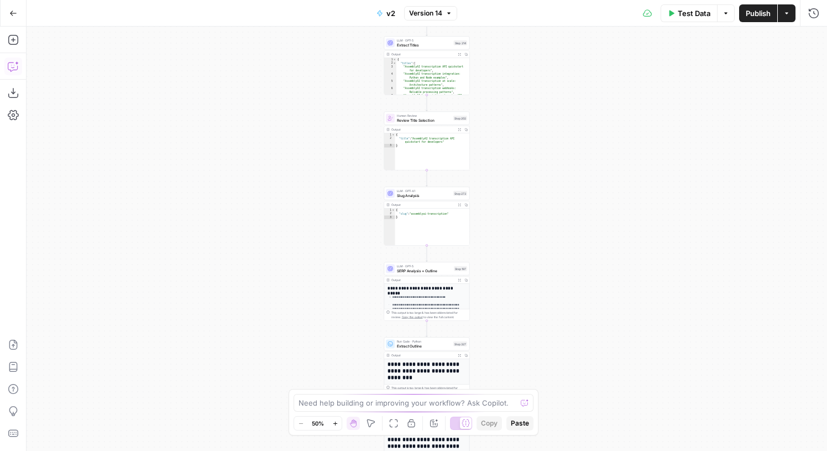
click at [19, 67] on button "Copilot" at bounding box center [13, 66] width 18 height 18
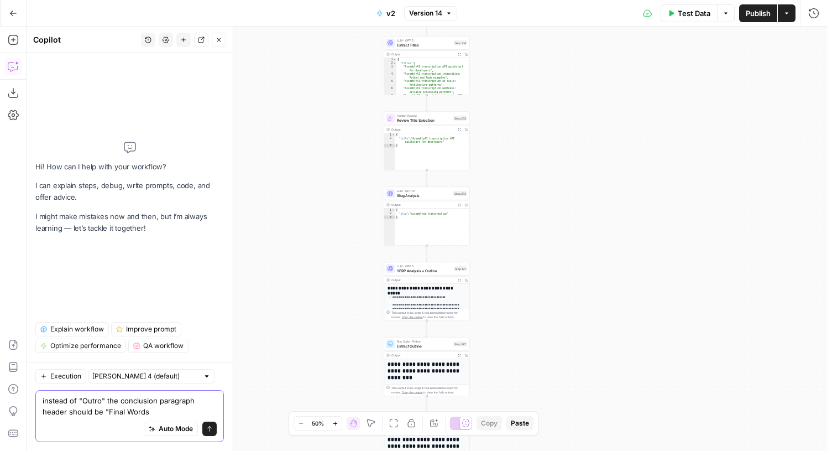
type textarea "instead of "Outro" the conclusion paragraph header should be "Final Words""
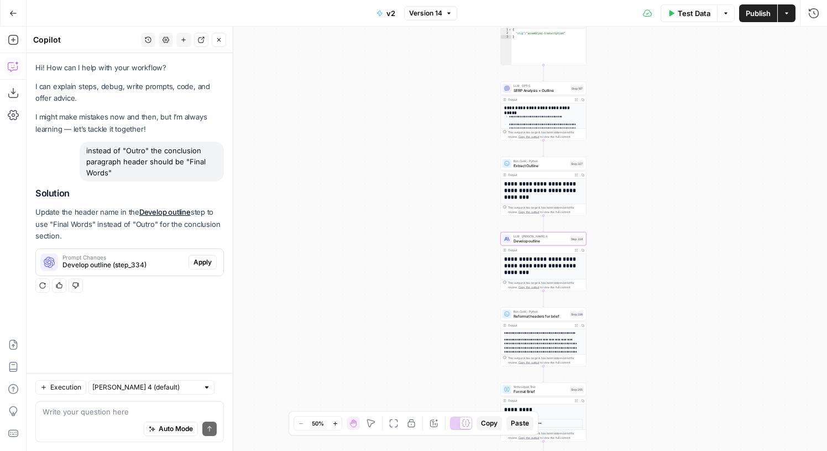
click at [210, 259] on span "Apply" at bounding box center [202, 262] width 18 height 10
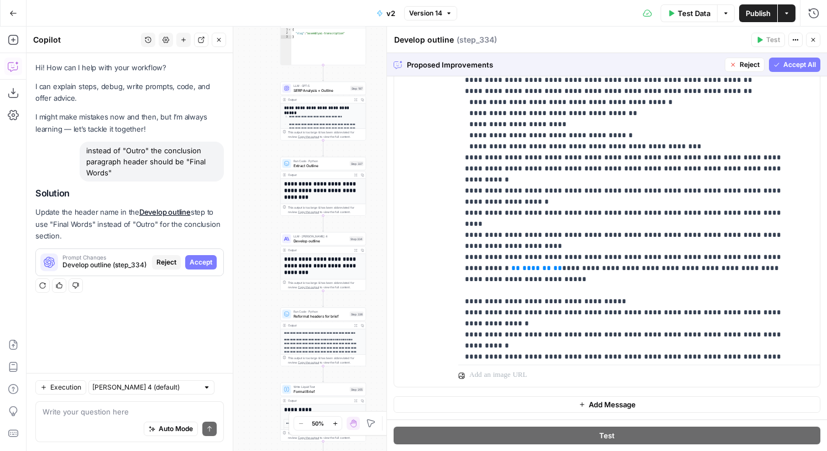
scroll to position [1968, 0]
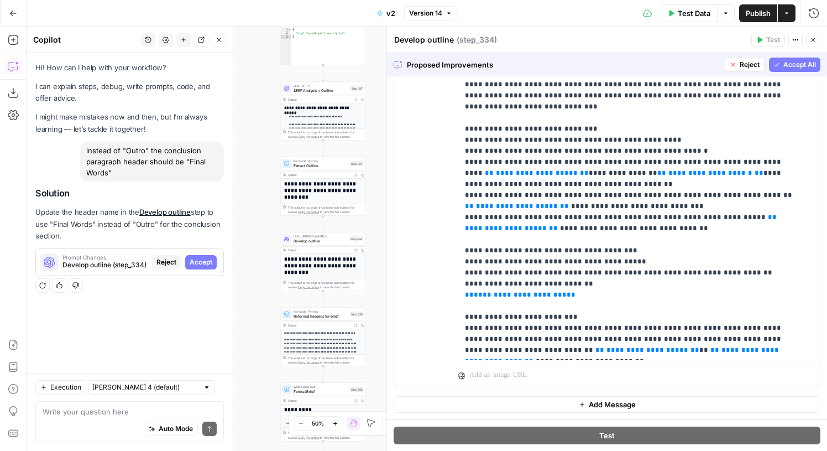
click at [785, 72] on div "Proposed Improvements Reject Accept All" at bounding box center [607, 64] width 440 height 23
click at [792, 64] on span "Accept All" at bounding box center [799, 65] width 33 height 10
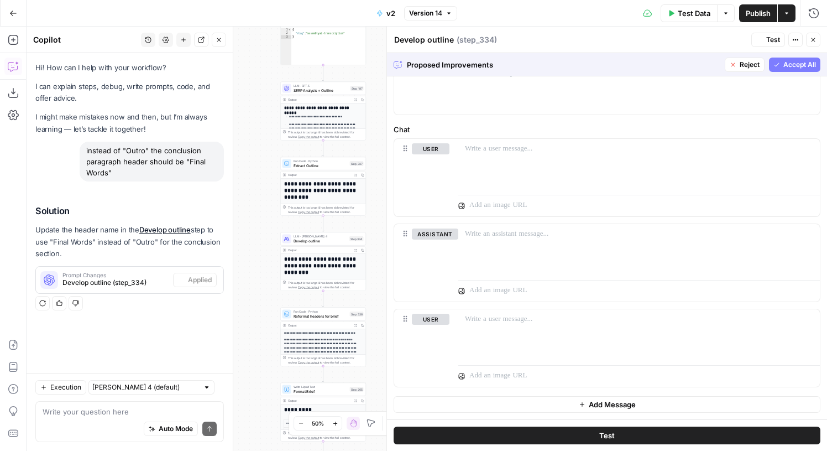
scroll to position [107, 0]
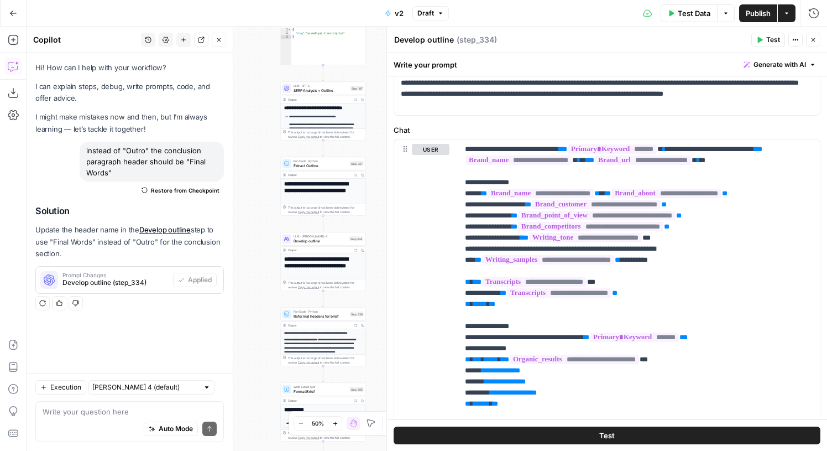
click at [760, 7] on button "Publish" at bounding box center [758, 13] width 38 height 18
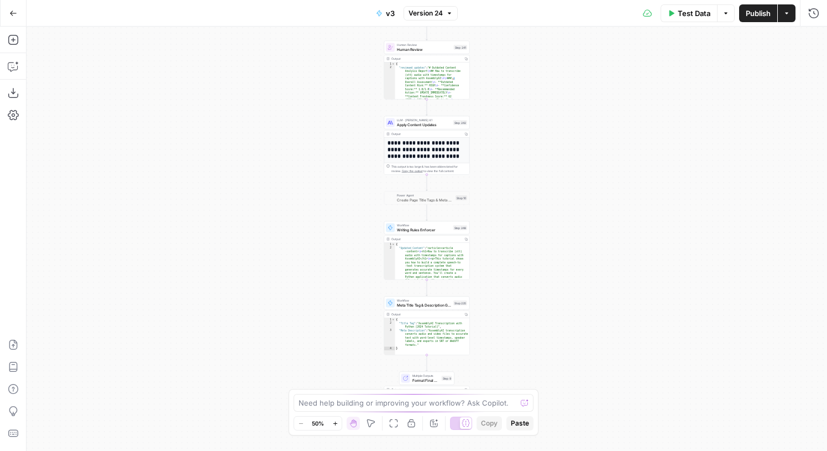
click at [457, 301] on div "Step 235" at bounding box center [460, 302] width 14 height 5
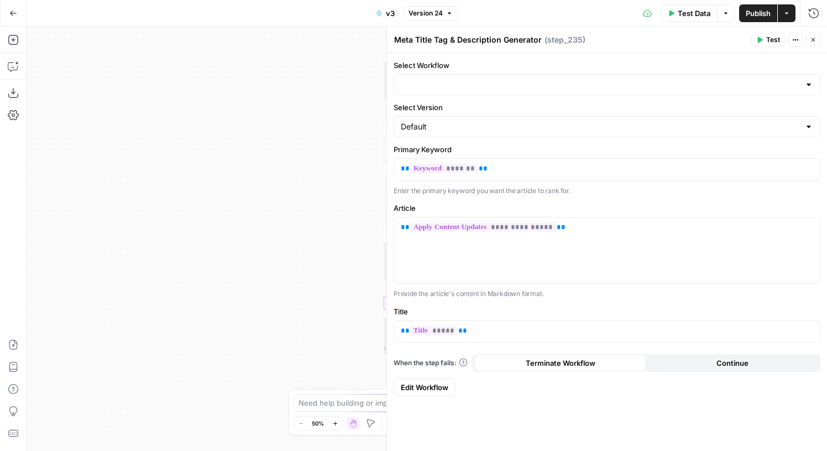
type input "Create Page Title Tags & Meta Descriptions"
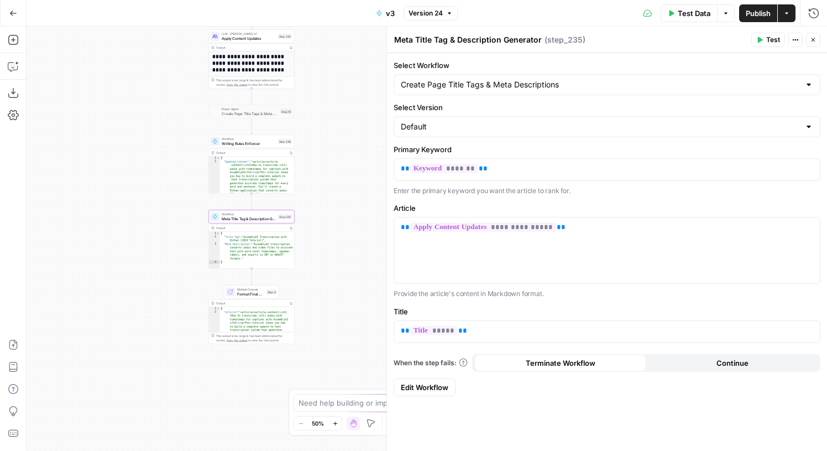
drag, startPoint x: 310, startPoint y: 287, endPoint x: 90, endPoint y: 191, distance: 239.6
click at [90, 191] on div "**********" at bounding box center [427, 239] width 800 height 424
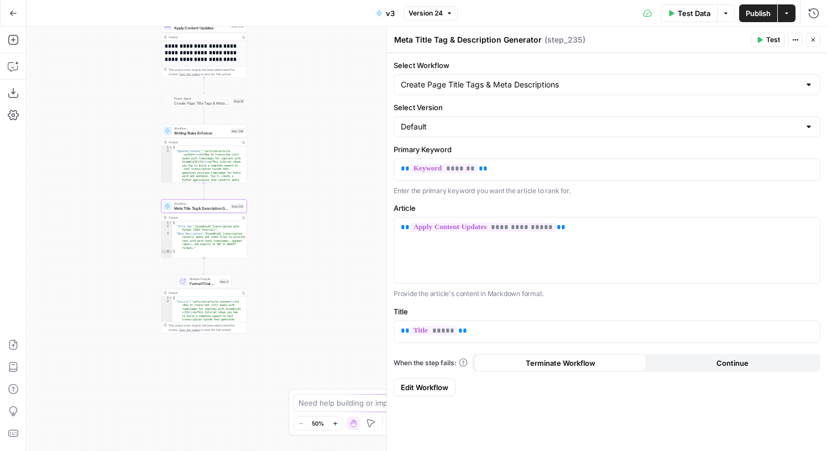
click at [106, 217] on div "**********" at bounding box center [427, 239] width 800 height 424
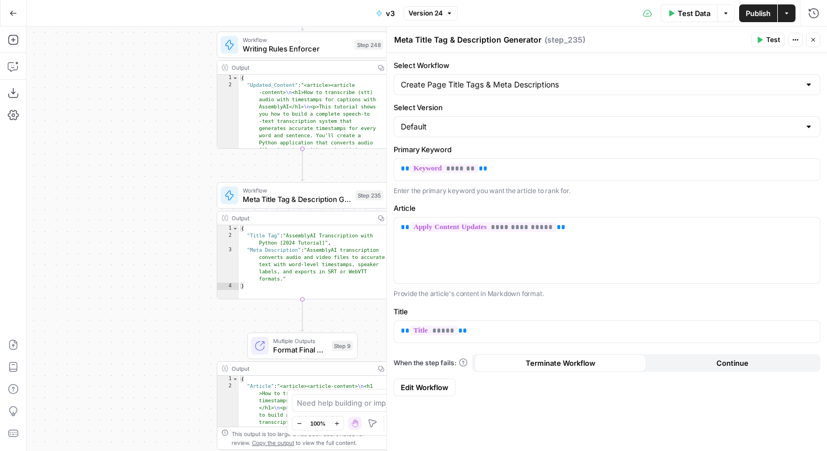
drag, startPoint x: 118, startPoint y: 219, endPoint x: 20, endPoint y: 192, distance: 101.7
click at [27, 192] on div "**********" at bounding box center [427, 239] width 800 height 424
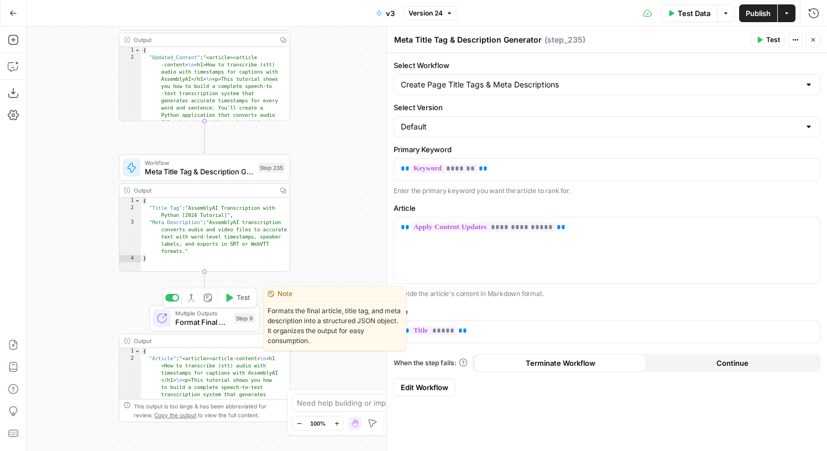
click at [189, 313] on span "Multiple Outputs" at bounding box center [202, 312] width 54 height 9
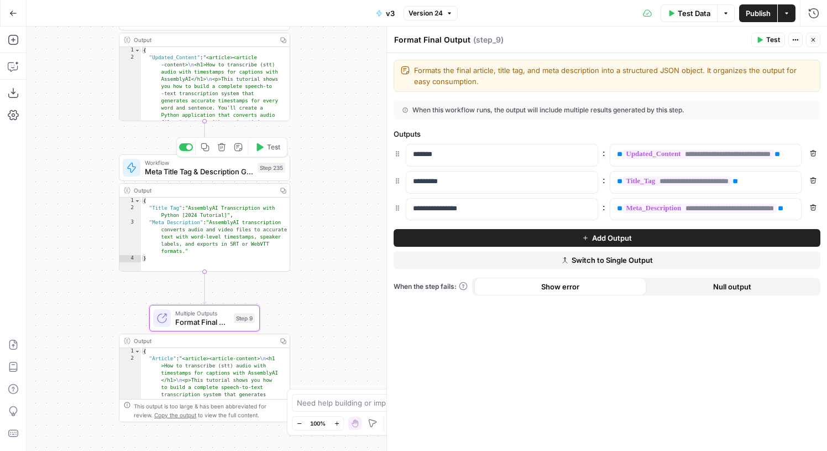
click at [244, 174] on span "Meta Title Tag & Description Generator" at bounding box center [199, 171] width 108 height 11
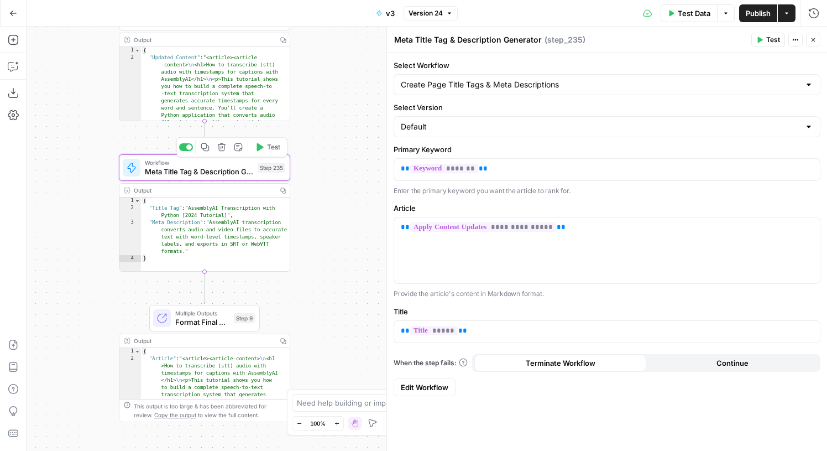
click at [266, 145] on button "Test" at bounding box center [267, 147] width 34 height 14
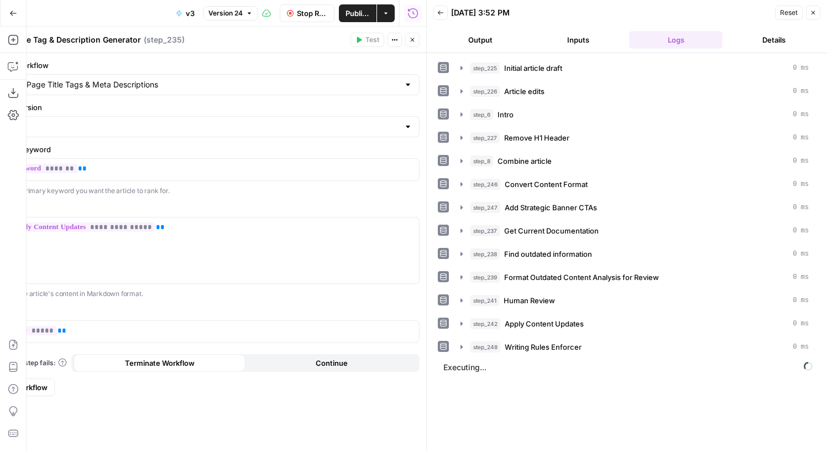
click at [409, 44] on button "Close" at bounding box center [412, 40] width 14 height 14
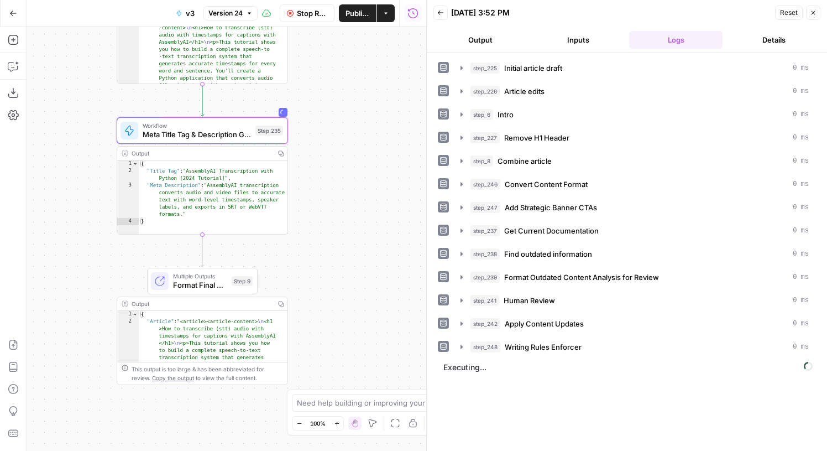
drag, startPoint x: 371, startPoint y: 232, endPoint x: 368, endPoint y: 182, distance: 49.8
click at [368, 182] on div "**********" at bounding box center [227, 239] width 400 height 424
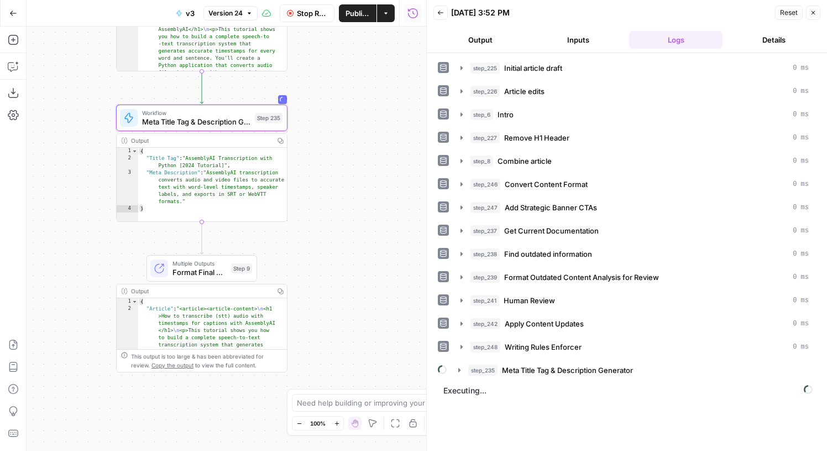
type textarea "*"
click at [229, 269] on div "Multiple Outputs Format Final Output Step 9 Switch to single output Edit Note T…" at bounding box center [201, 268] width 102 height 19
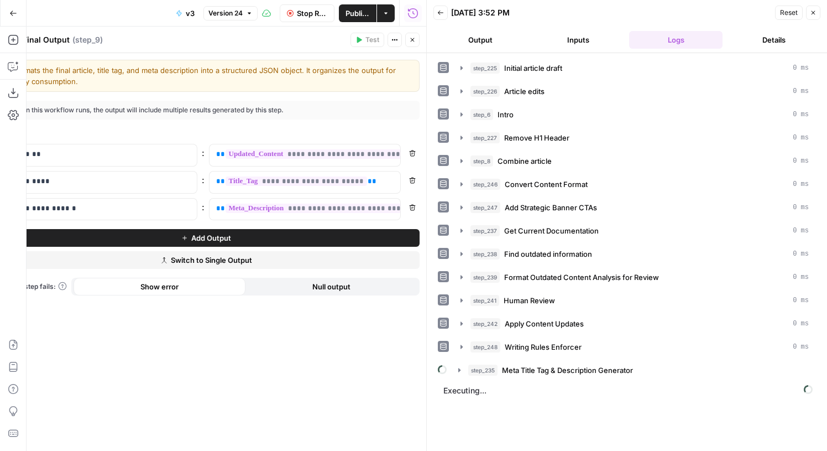
click at [419, 40] on button "Close" at bounding box center [412, 40] width 14 height 14
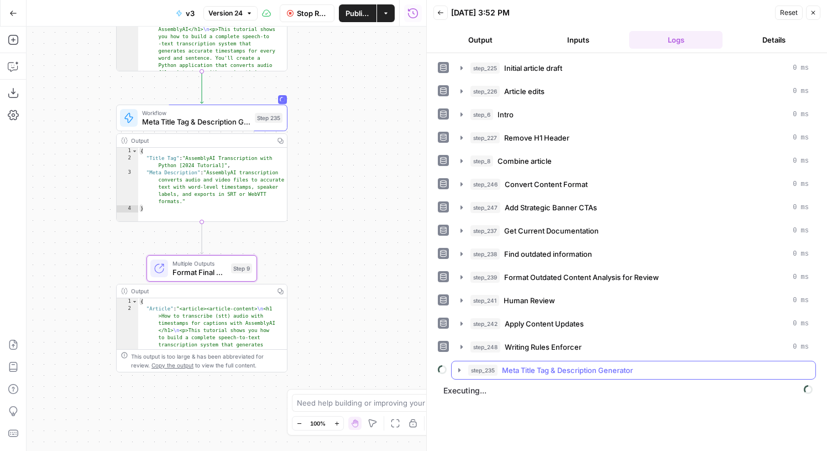
click at [522, 365] on span "Meta Title Tag & Description Generator" at bounding box center [567, 369] width 131 height 11
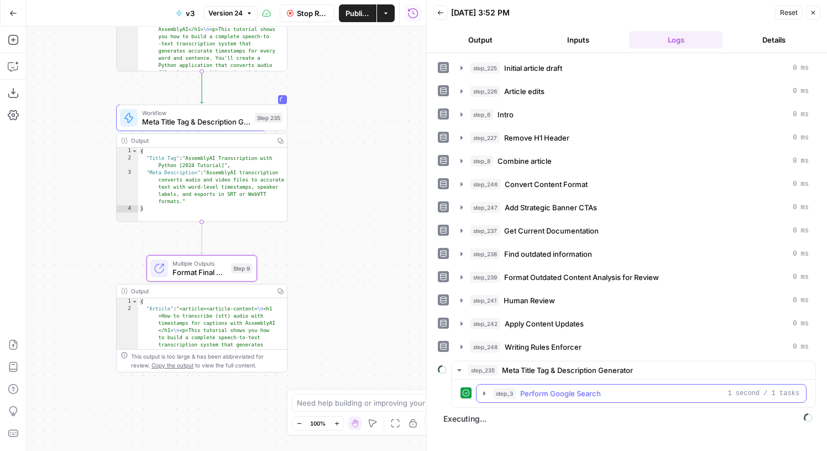
click at [573, 387] on button "step_3 Perform Google Search 1 second / 1 tasks" at bounding box center [641, 393] width 329 height 18
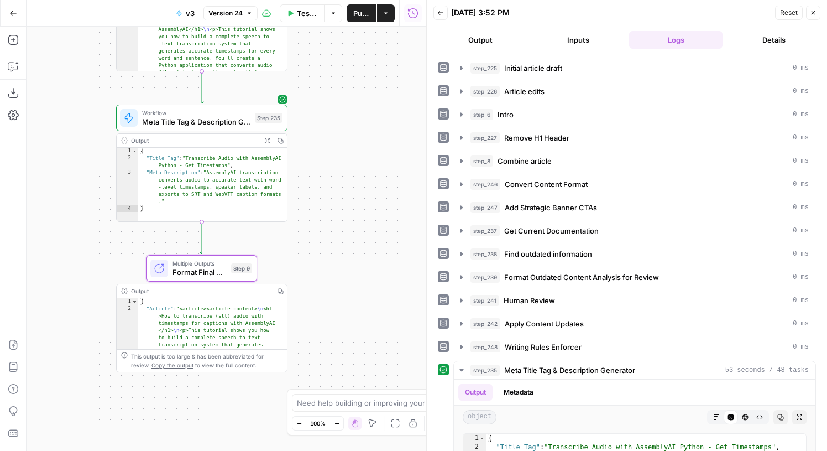
click at [199, 270] on span "Format Final Output" at bounding box center [199, 271] width 54 height 11
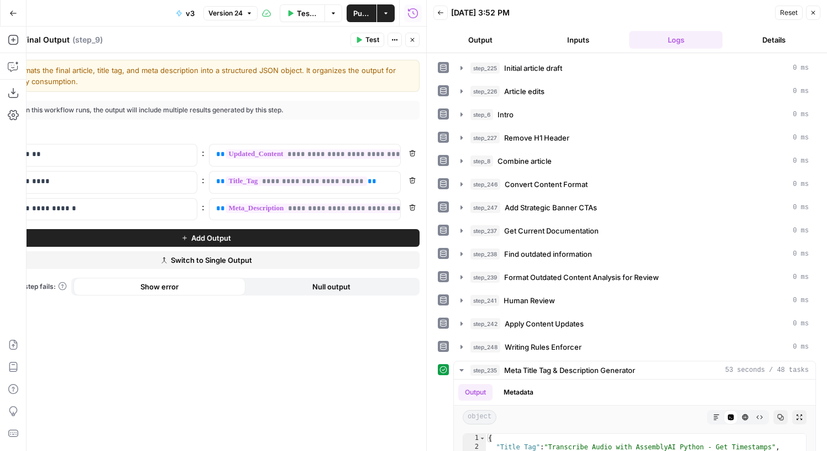
click at [808, 13] on button "Close" at bounding box center [813, 13] width 14 height 14
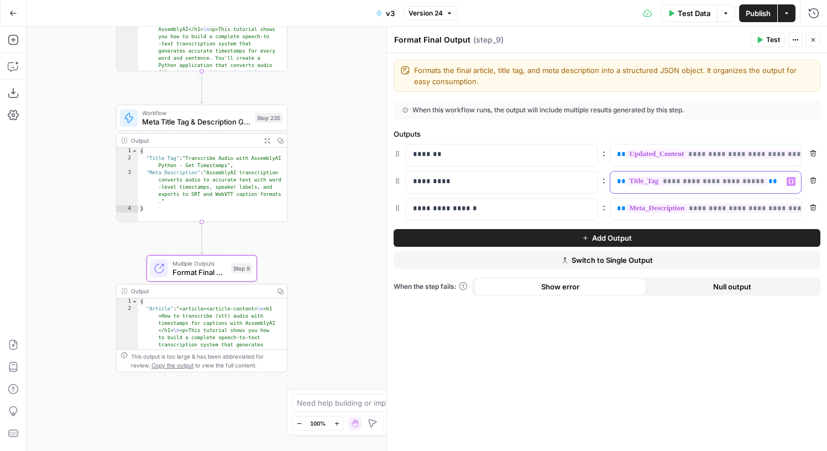
click at [768, 181] on span "**" at bounding box center [772, 180] width 9 height 7
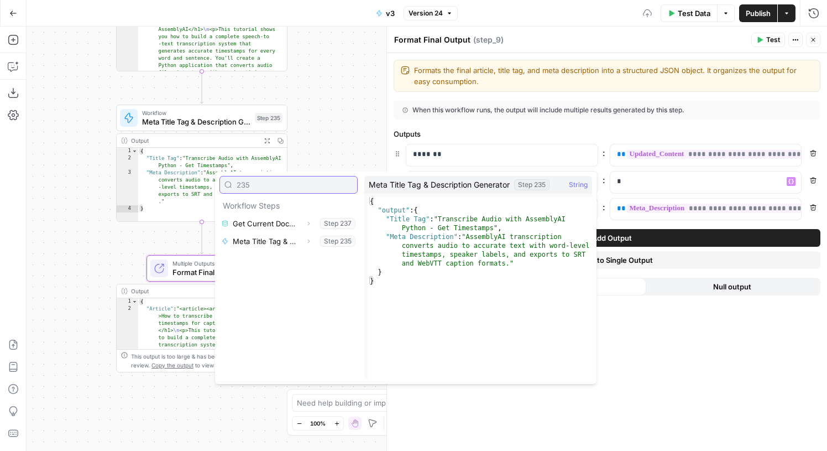
type input "235"
click at [311, 243] on icon "button" at bounding box center [308, 241] width 7 height 7
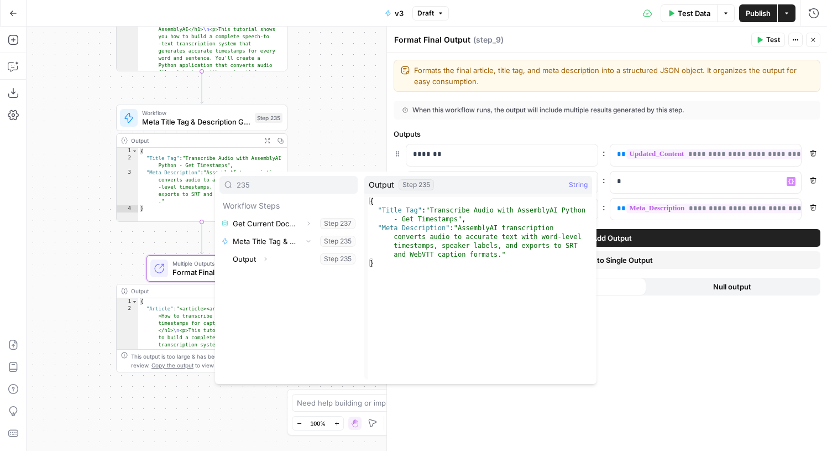
click at [660, 334] on div "**********" at bounding box center [607, 251] width 440 height 397
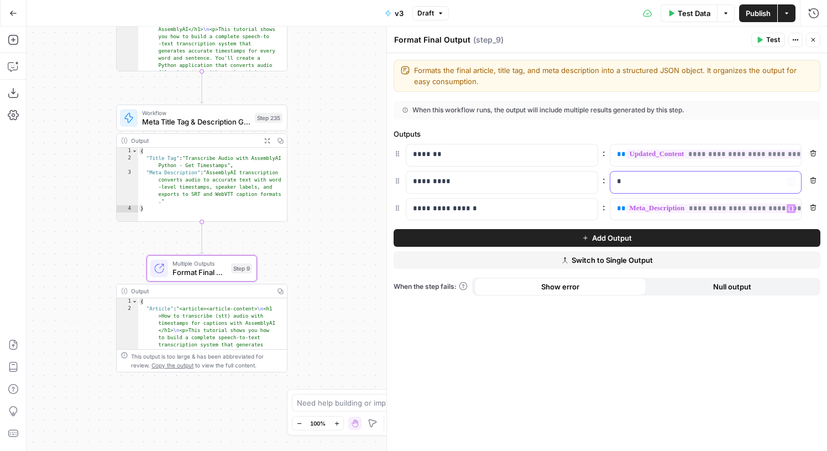
click at [663, 190] on div "*" at bounding box center [697, 182] width 174 height 22
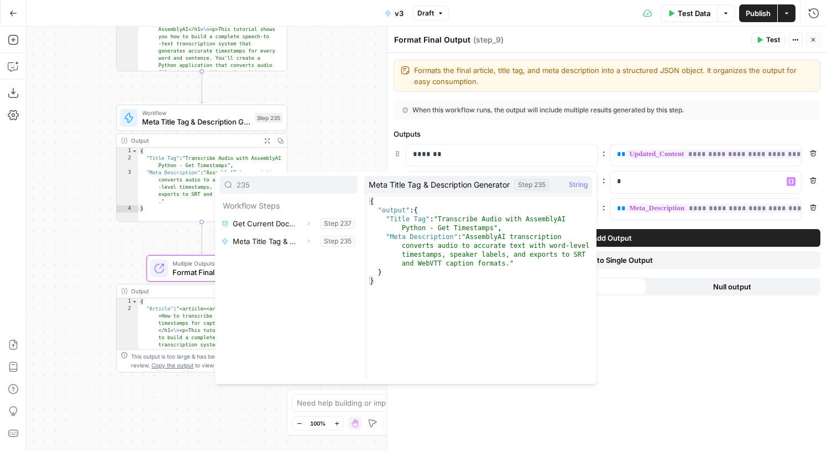
type input "235"
click at [306, 238] on span "button" at bounding box center [308, 241] width 7 height 7
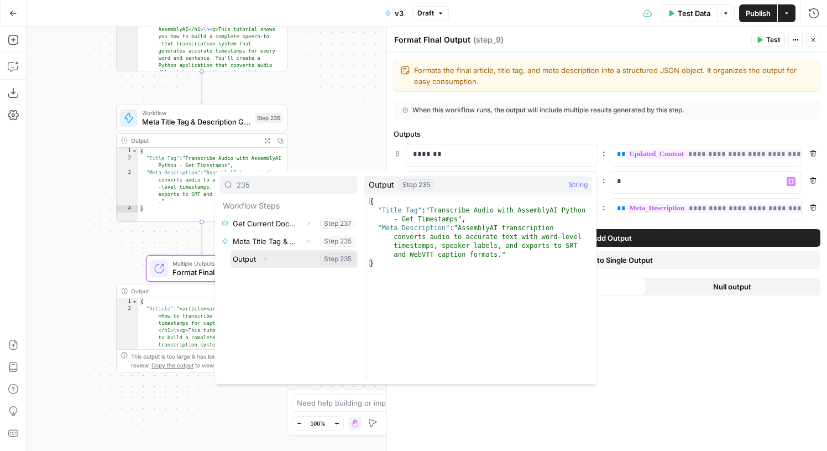
click at [270, 263] on button "Expand" at bounding box center [265, 259] width 14 height 14
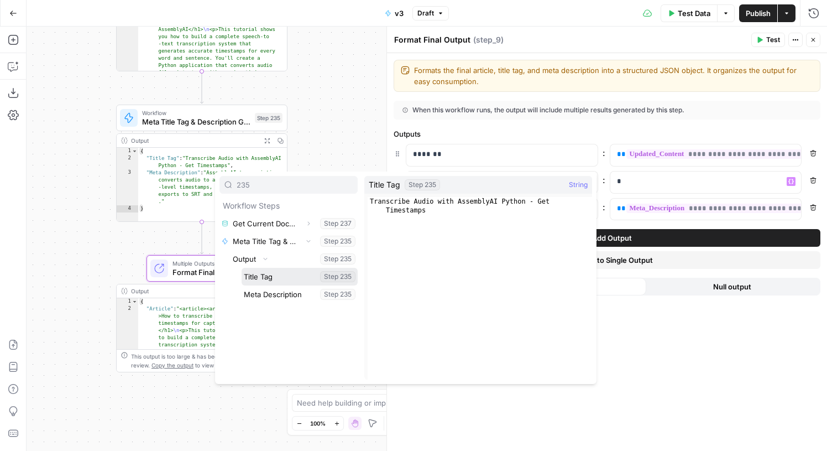
click at [282, 282] on button "Select variable Title Tag" at bounding box center [300, 277] width 116 height 18
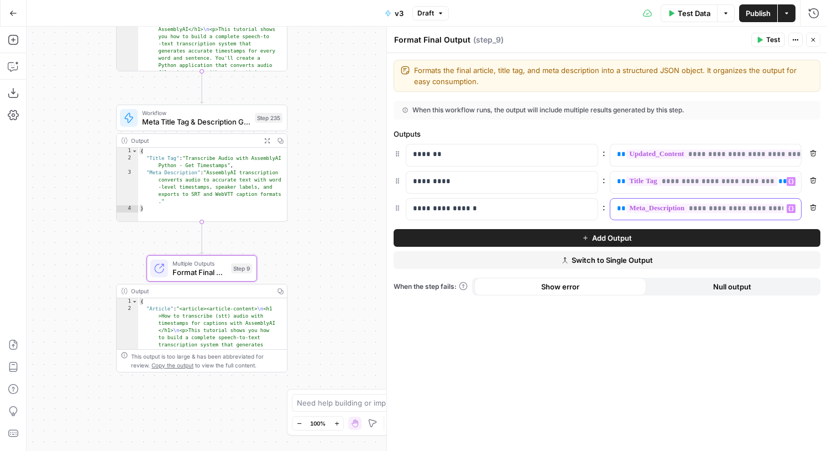
click at [617, 213] on p "**********" at bounding box center [697, 208] width 160 height 11
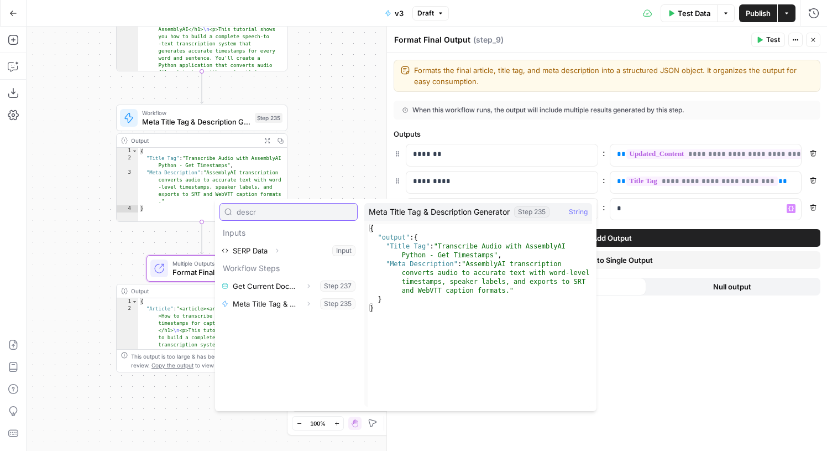
type input "descr"
click at [309, 305] on icon "button" at bounding box center [308, 303] width 7 height 7
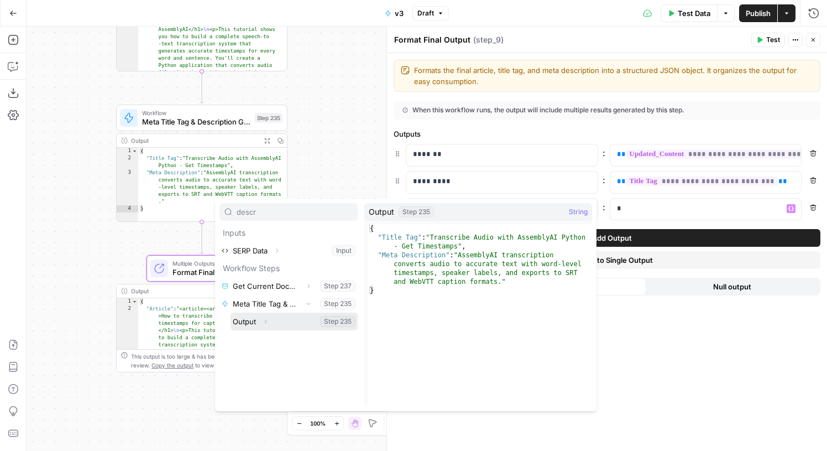
click at [264, 322] on icon "button" at bounding box center [265, 321] width 7 height 7
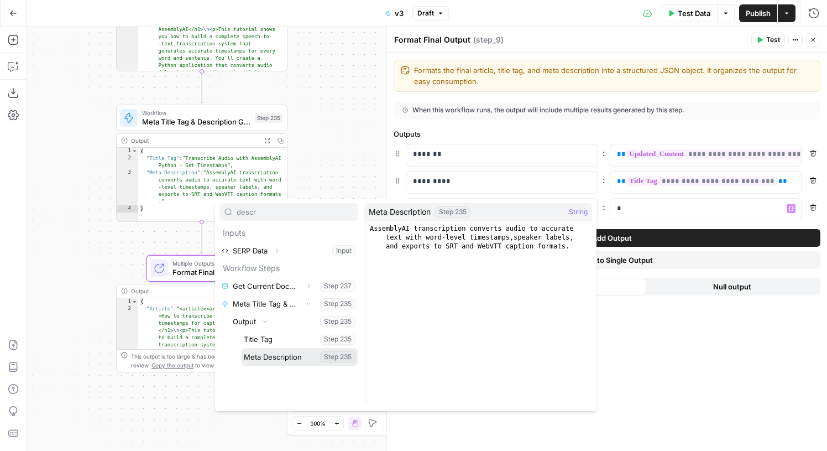
click at [287, 355] on button "Select variable Meta Description" at bounding box center [300, 357] width 116 height 18
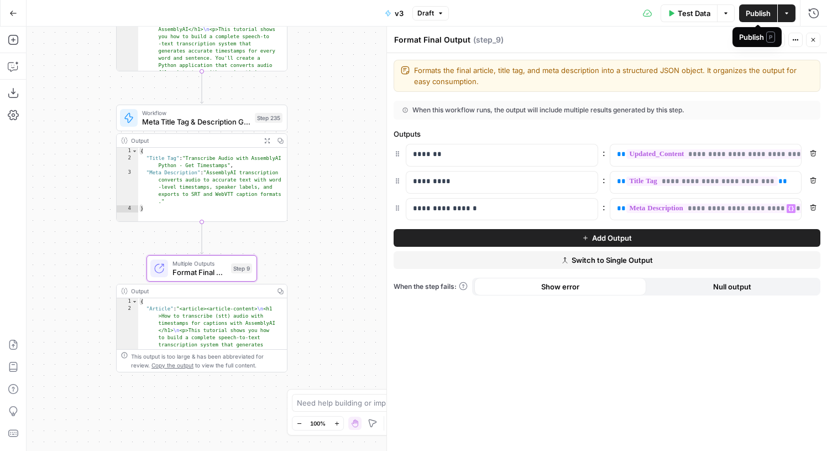
click at [758, 19] on button "Publish" at bounding box center [758, 13] width 38 height 18
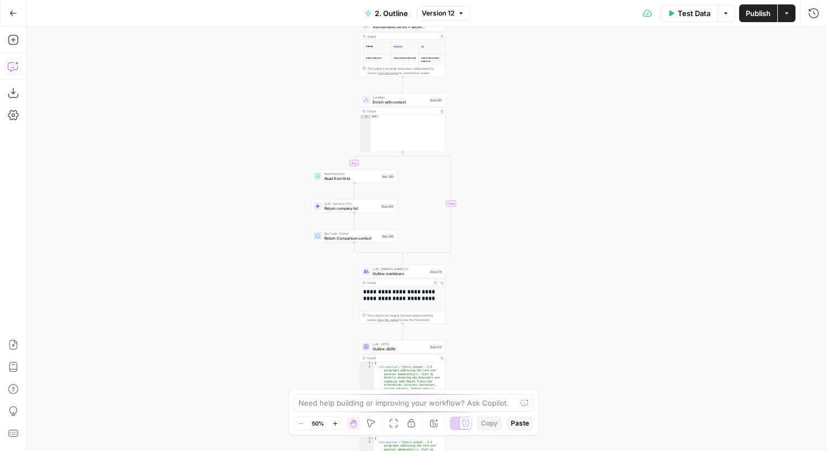
click at [14, 70] on icon "button" at bounding box center [13, 66] width 11 height 11
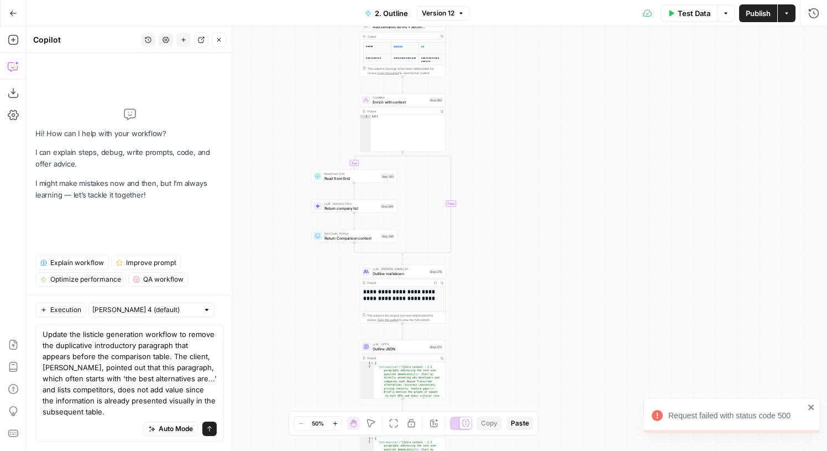
click at [117, 335] on textarea "Update the listicle generation workflow to remove the duplicative introductory …" at bounding box center [130, 372] width 174 height 88
click at [127, 343] on textarea "Update the workflow to remove the duplicative introductory paragraph that appea…" at bounding box center [130, 372] width 174 height 88
drag, startPoint x: 60, startPoint y: 378, endPoint x: 110, endPoint y: 367, distance: 50.8
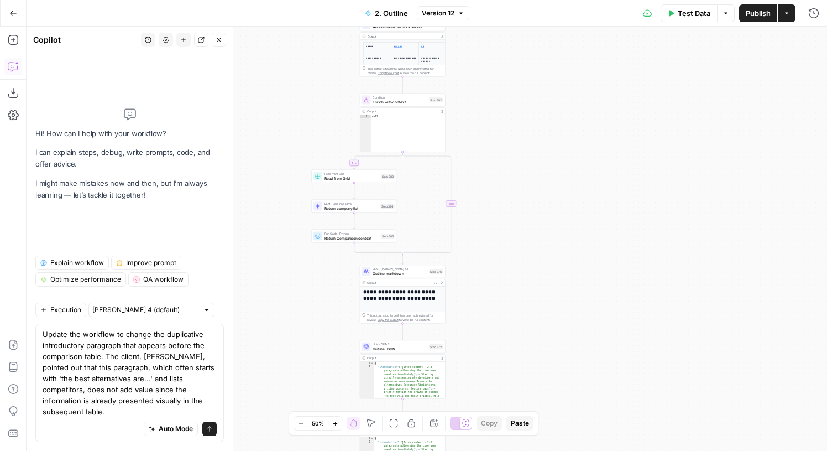
click at [110, 367] on textarea "Update the workflow to change the duplicative introductory paragraph that appea…" at bounding box center [130, 372] width 174 height 88
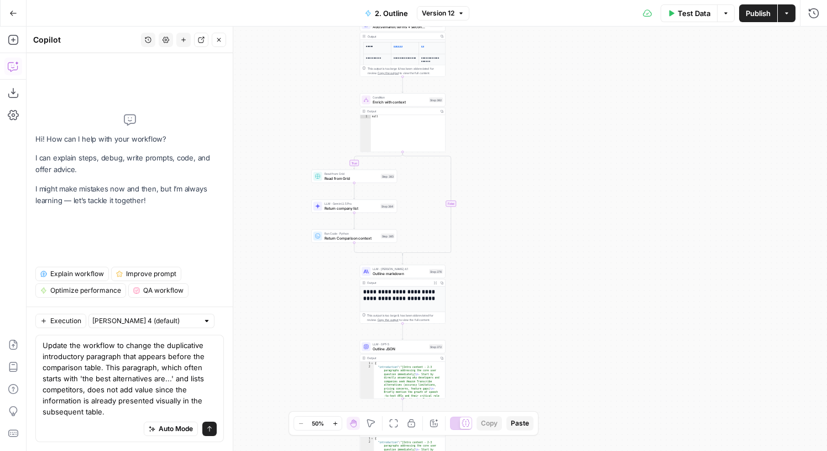
click at [157, 369] on textarea "Update the workflow to change the duplicative introductory paragraph that appea…" at bounding box center [130, 377] width 174 height 77
drag, startPoint x: 157, startPoint y: 369, endPoint x: 164, endPoint y: 379, distance: 12.4
click at [164, 379] on textarea "Update the workflow to change the duplicative introductory paragraph that appea…" at bounding box center [130, 377] width 174 height 77
click at [113, 385] on textarea "Update the workflow to change the duplicative introductory paragraph that appea…" at bounding box center [130, 377] width 174 height 77
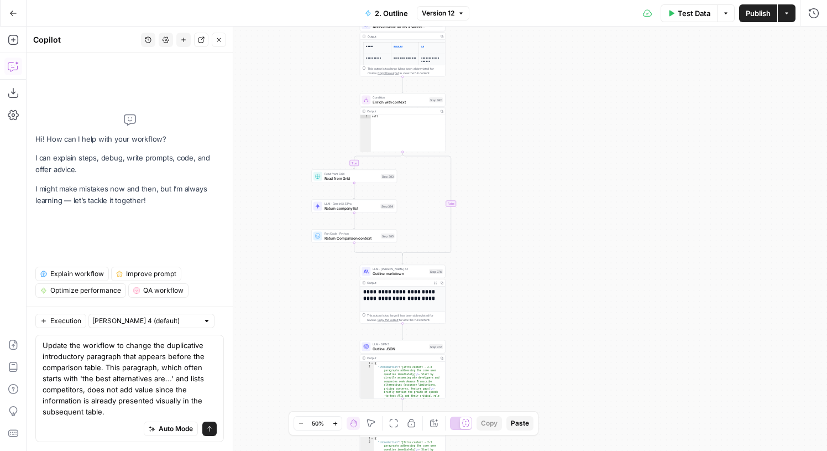
drag, startPoint x: 113, startPoint y: 385, endPoint x: 159, endPoint y: 397, distance: 47.5
click at [159, 397] on textarea "Update the workflow to change the duplicative introductory paragraph that appea…" at bounding box center [130, 377] width 174 height 77
click at [153, 392] on textarea "Update the workflow to change the duplicative introductory paragraph that appea…" at bounding box center [130, 377] width 174 height 77
drag, startPoint x: 153, startPoint y: 392, endPoint x: 182, endPoint y: 409, distance: 33.5
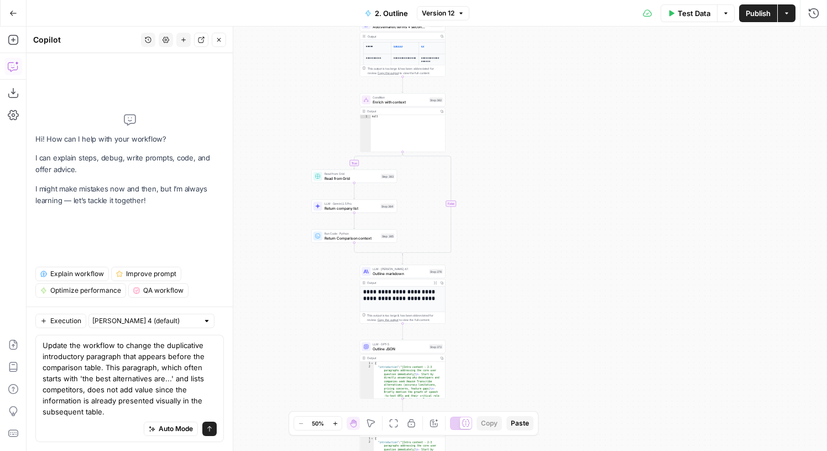
click at [182, 409] on textarea "Update the workflow to change the duplicative introductory paragraph that appea…" at bounding box center [130, 377] width 174 height 77
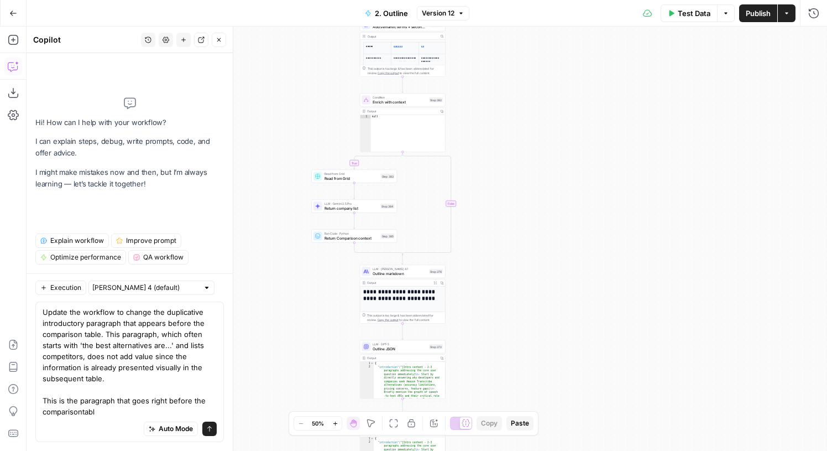
type textarea "Update the workflow to change the duplicative introductory paragraph that appea…"
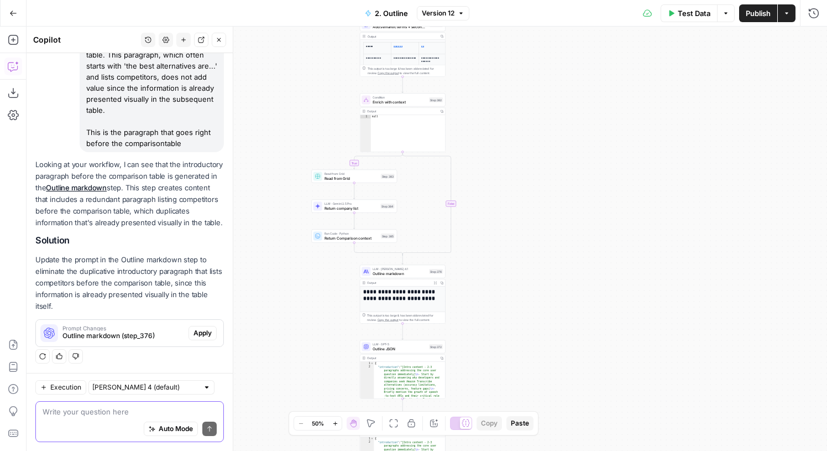
scroll to position [141, 0]
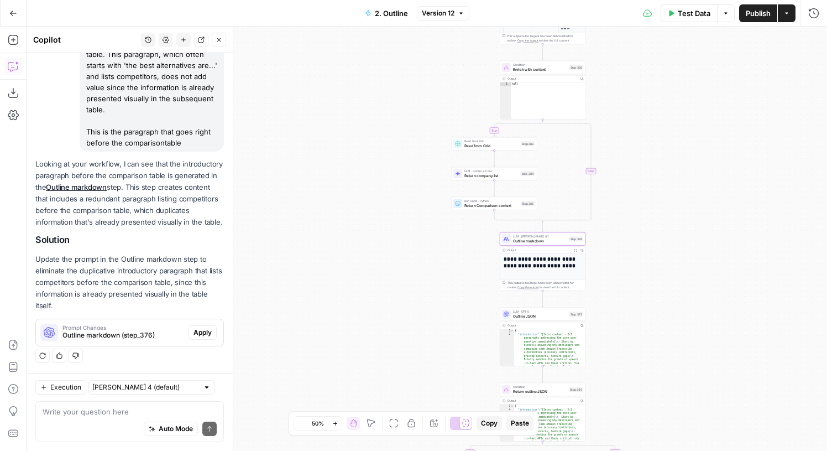
click at [189, 331] on button "Apply" at bounding box center [203, 332] width 28 height 14
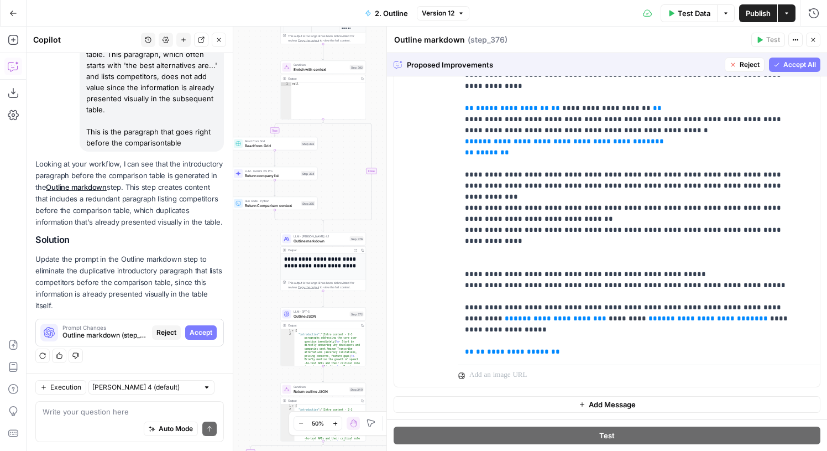
scroll to position [355, 0]
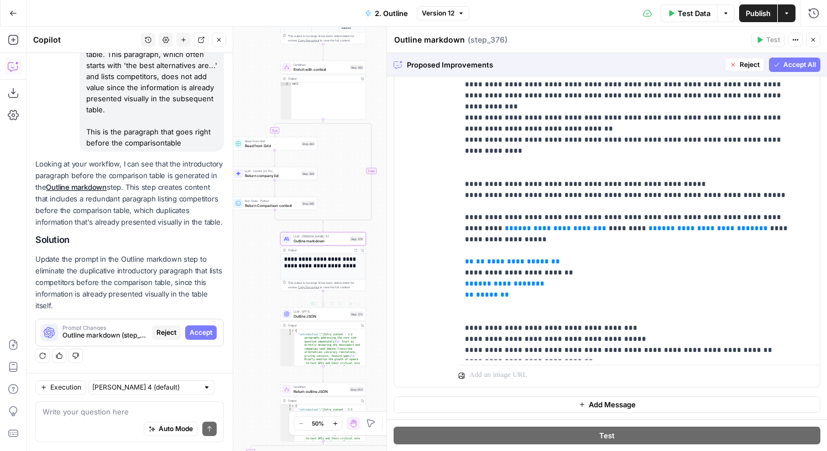
click at [192, 327] on button "Accept" at bounding box center [201, 332] width 32 height 14
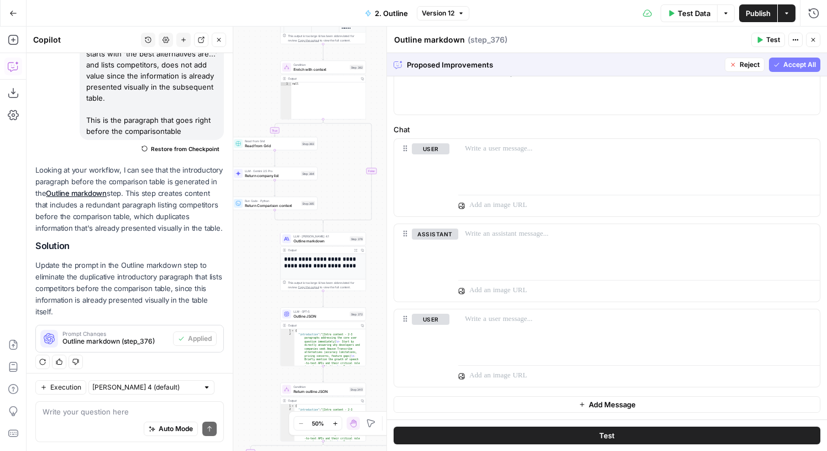
scroll to position [159, 0]
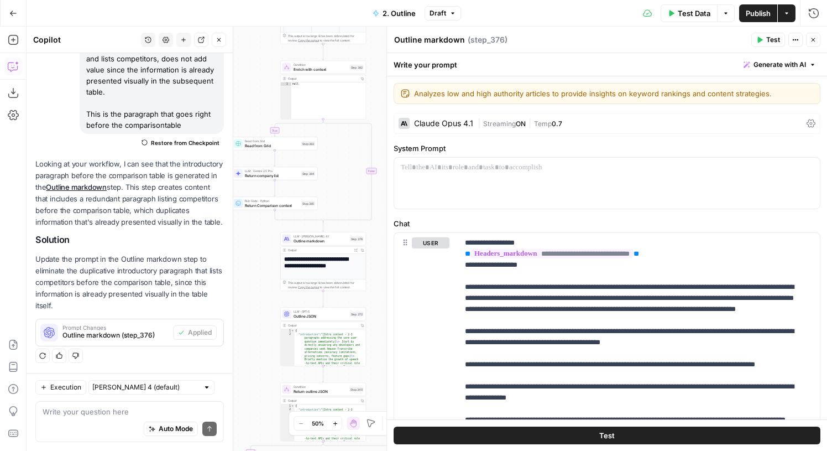
click at [758, 9] on span "Publish" at bounding box center [758, 13] width 25 height 11
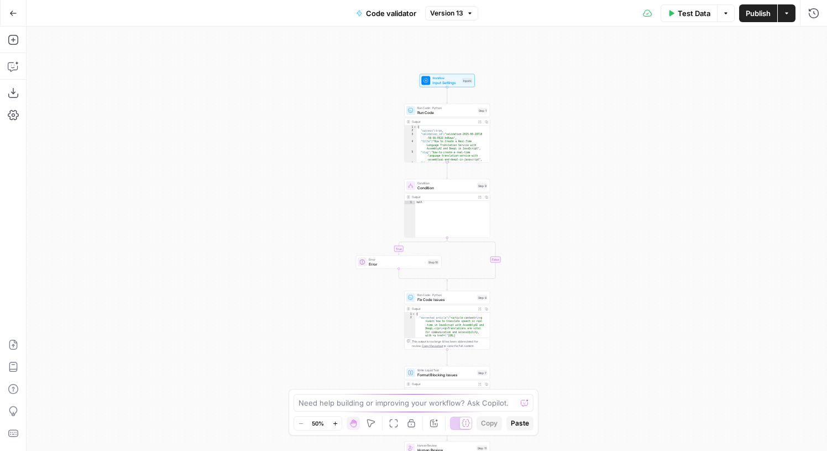
drag, startPoint x: 548, startPoint y: 138, endPoint x: 525, endPoint y: 111, distance: 35.3
click at [547, 182] on div "true false Workflow Input Settings Inputs Run Code · Python Run Code Step 1 Out…" at bounding box center [427, 239] width 800 height 424
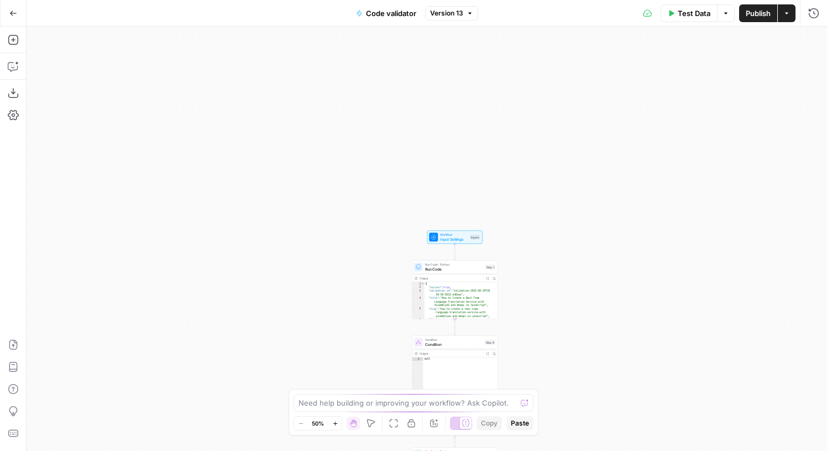
drag, startPoint x: 525, startPoint y: 111, endPoint x: 542, endPoint y: 195, distance: 86.3
click at [534, 222] on div "true false Workflow Input Settings Inputs Run Code · Python Run Code Step 1 Out…" at bounding box center [427, 239] width 800 height 424
click at [550, 222] on div "true false Workflow Input Settings Inputs Run Code · Python Run Code Step 1 Out…" at bounding box center [427, 239] width 800 height 424
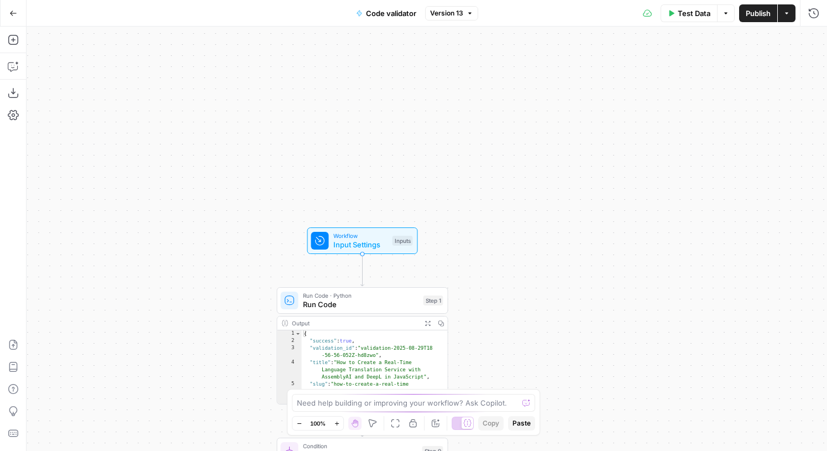
drag, startPoint x: 558, startPoint y: 234, endPoint x: 565, endPoint y: 117, distance: 117.4
click at [565, 117] on div "true false Workflow Input Settings Inputs Run Code · Python Run Code Step 1 Out…" at bounding box center [427, 239] width 800 height 424
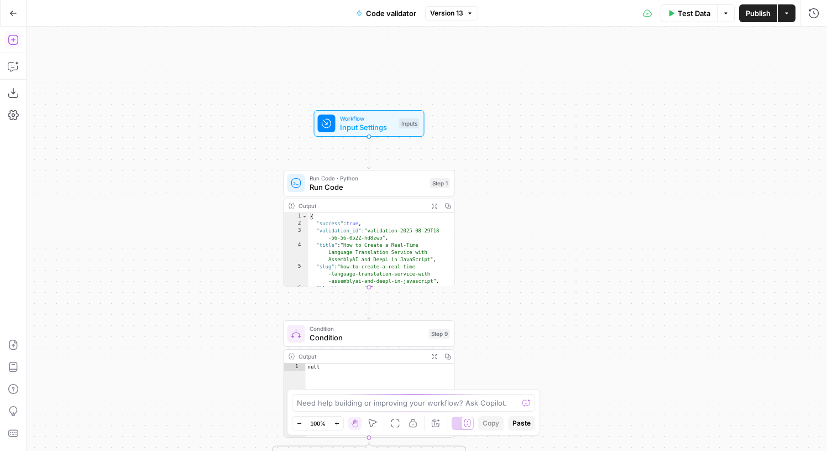
click at [20, 38] on button "Add Steps" at bounding box center [13, 40] width 18 height 18
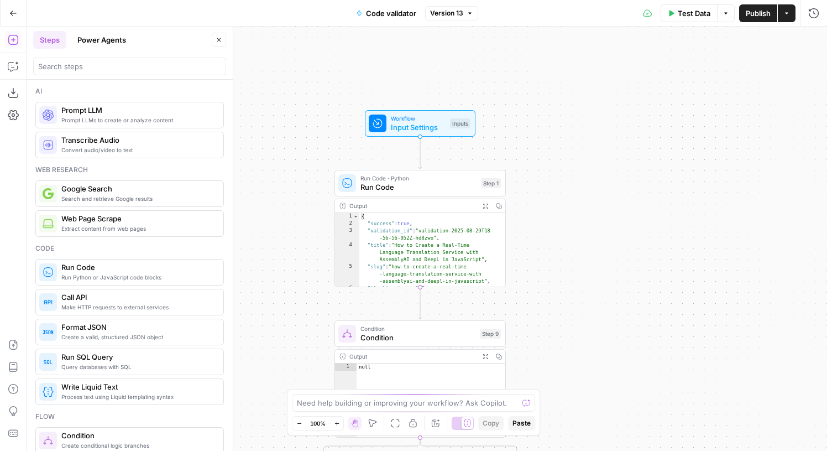
click at [406, 396] on div "Need help building or improving your workflow? Ask Copilot." at bounding box center [413, 403] width 243 height 18
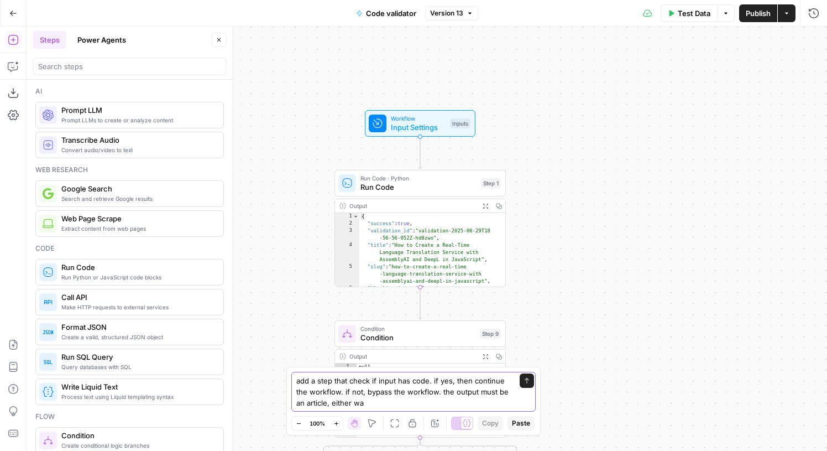
type textarea "add a step that check if input has code. if yes, then continue the workflow. if…"
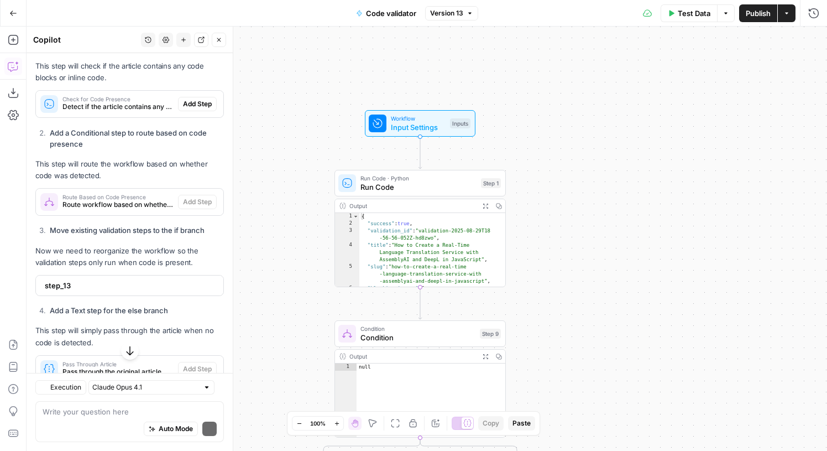
scroll to position [353, 0]
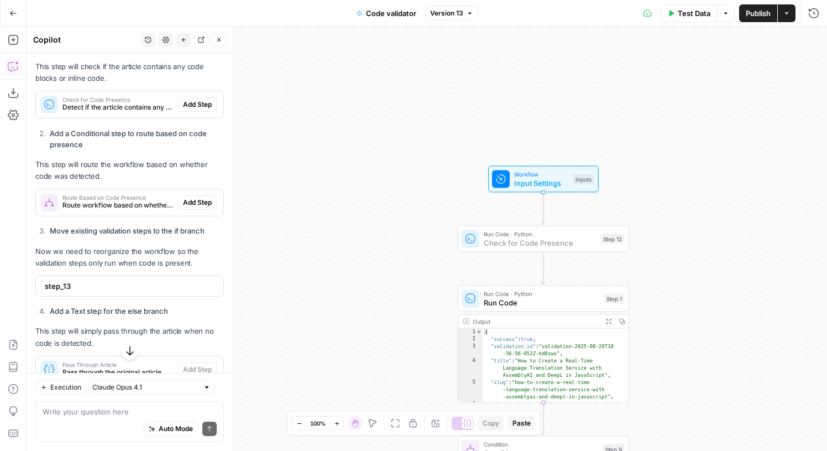
click at [187, 109] on span "Add Step" at bounding box center [197, 105] width 29 height 10
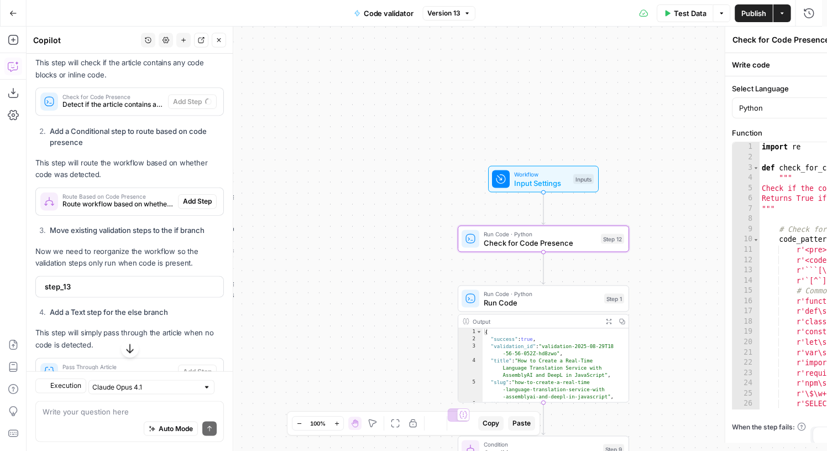
scroll to position [393, 0]
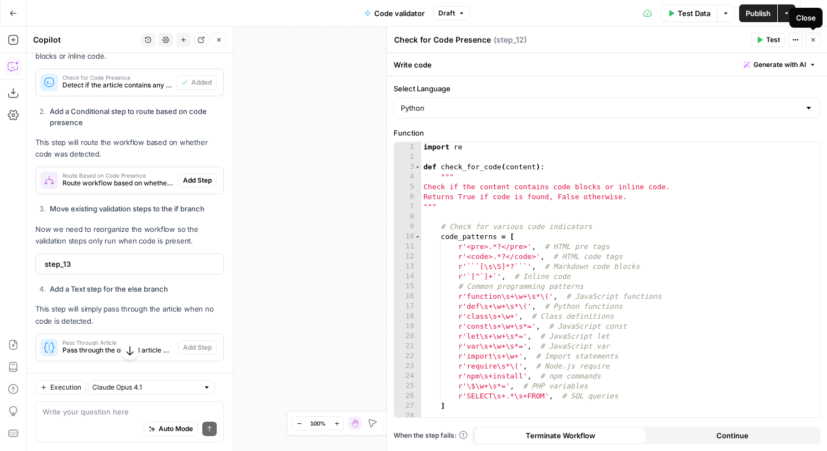
click at [810, 45] on button "Close" at bounding box center [813, 40] width 14 height 14
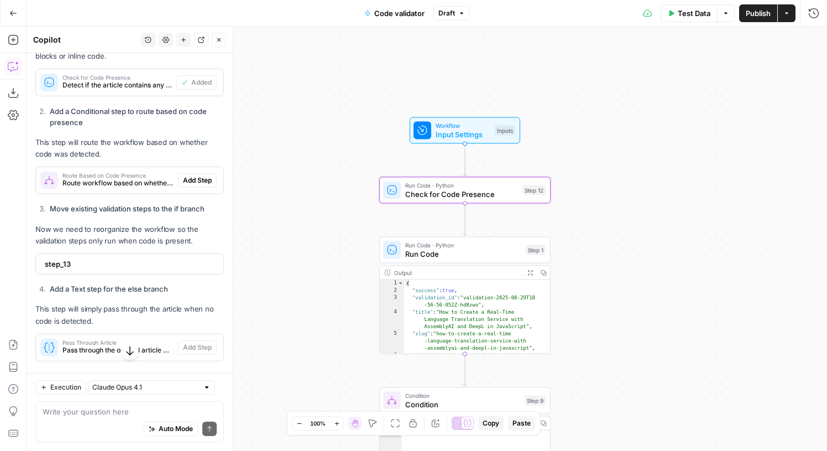
drag, startPoint x: 727, startPoint y: 193, endPoint x: 657, endPoint y: 149, distance: 82.5
click at [663, 150] on div "true false Workflow Input Settings Inputs Run Code · Python Check for Code Pres…" at bounding box center [427, 239] width 800 height 424
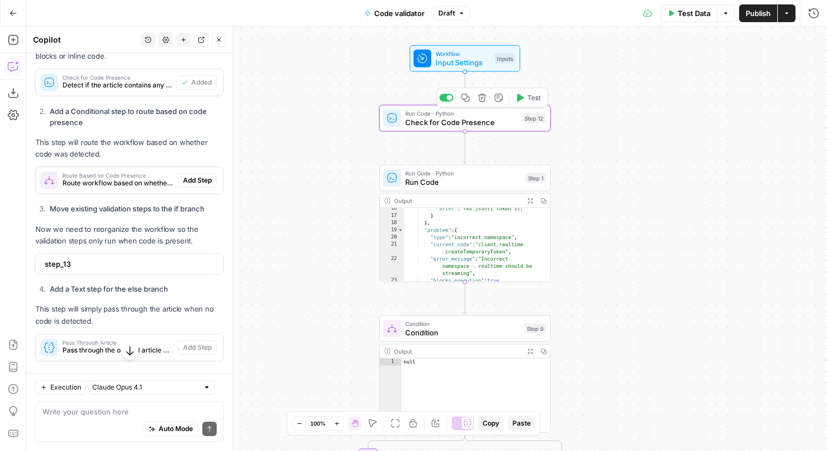
click at [485, 97] on icon "button" at bounding box center [482, 97] width 9 height 9
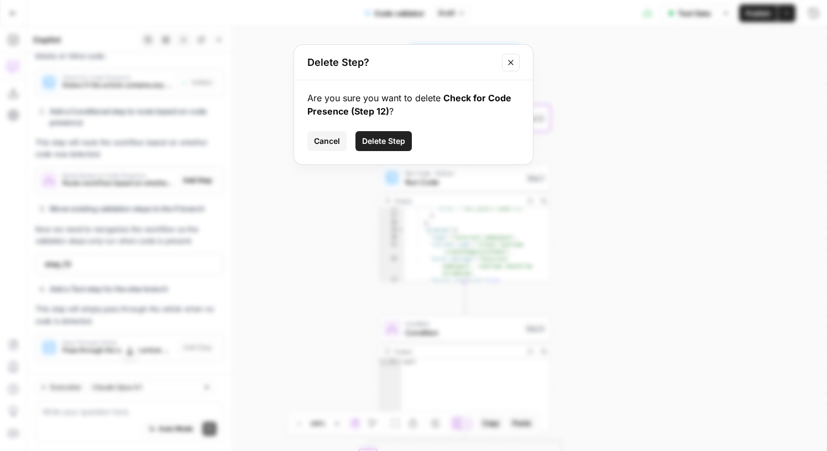
click at [382, 144] on span "Delete Step" at bounding box center [383, 140] width 43 height 11
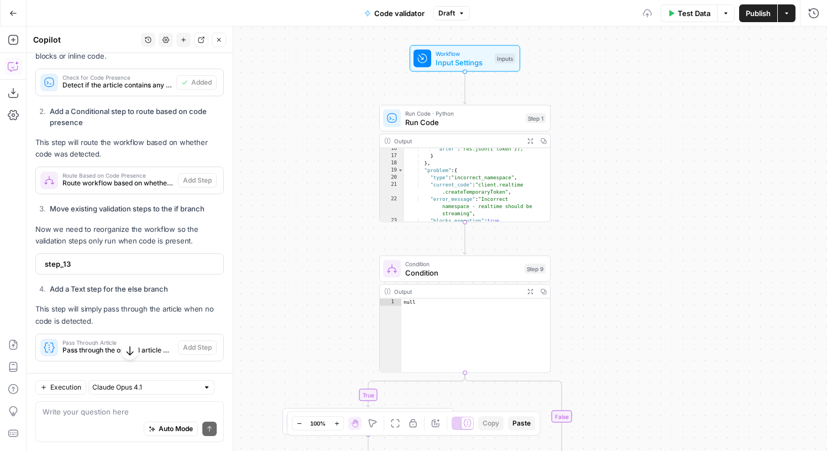
click at [603, 90] on div "true false Workflow Input Settings Inputs Run Code · Python Run Code Step 1 Out…" at bounding box center [427, 239] width 800 height 424
